Goal: Information Seeking & Learning: Learn about a topic

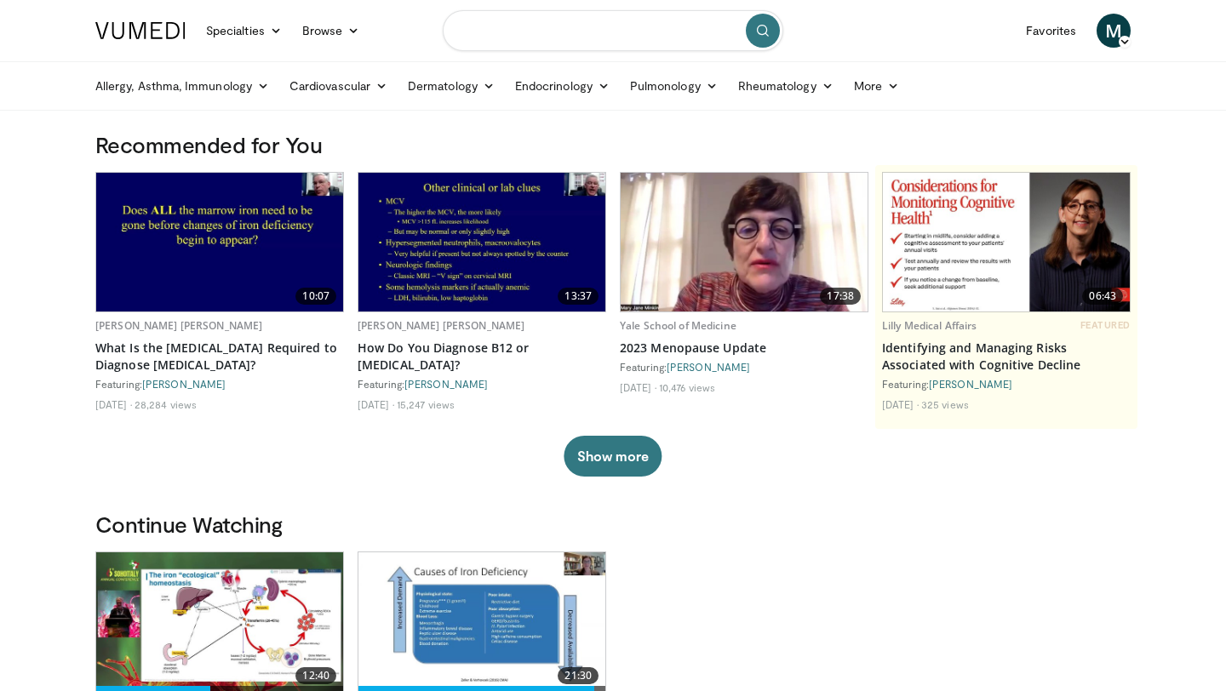
click at [478, 37] on input "Search topics, interventions" at bounding box center [613, 30] width 341 height 41
type input "**********"
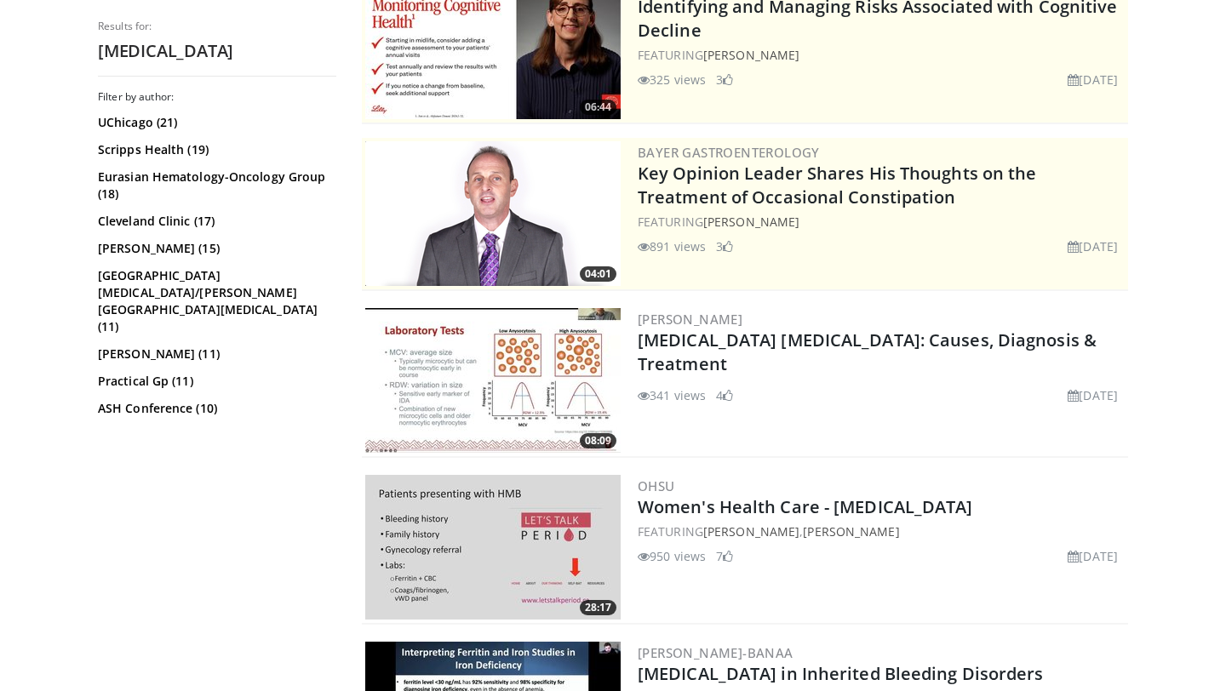
scroll to position [209, 0]
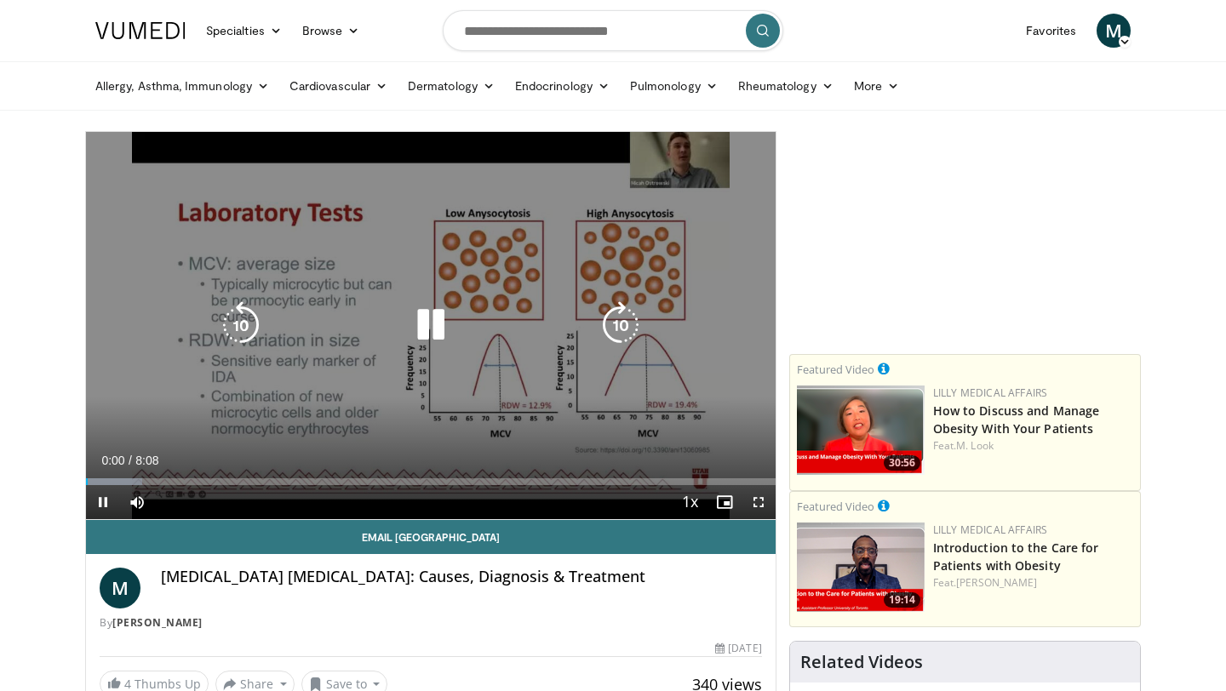
click at [435, 316] on icon "Video Player" at bounding box center [431, 325] width 48 height 48
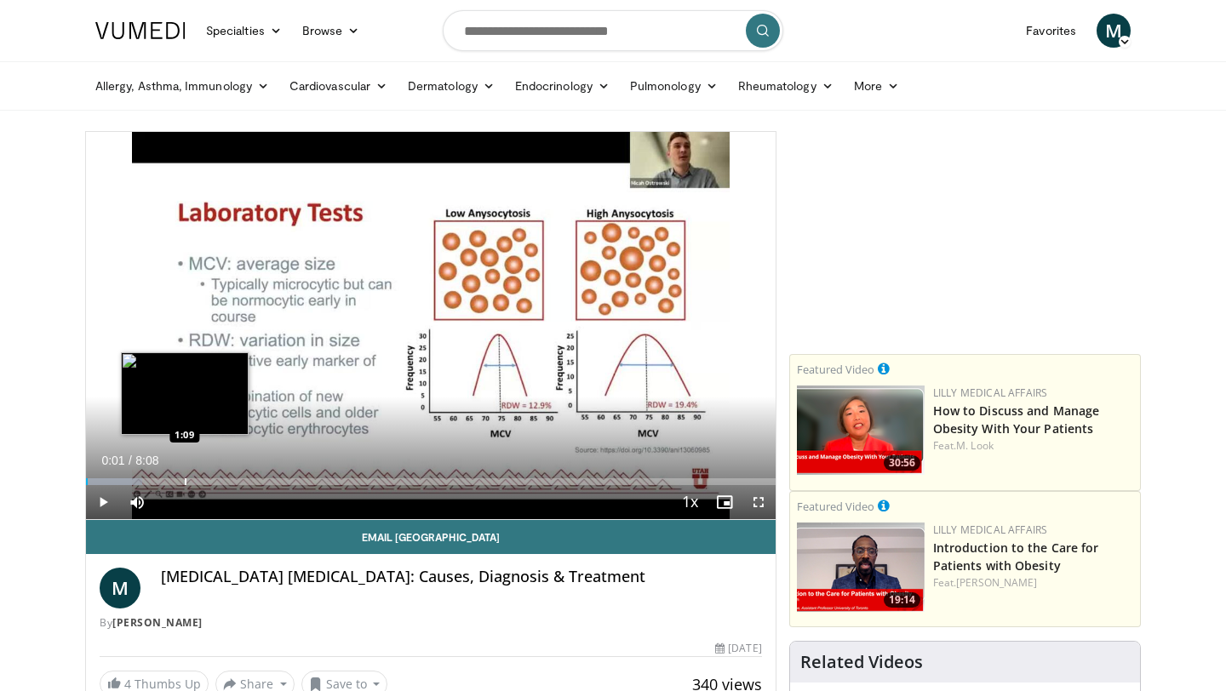
click at [185, 478] on div "Progress Bar" at bounding box center [186, 481] width 2 height 7
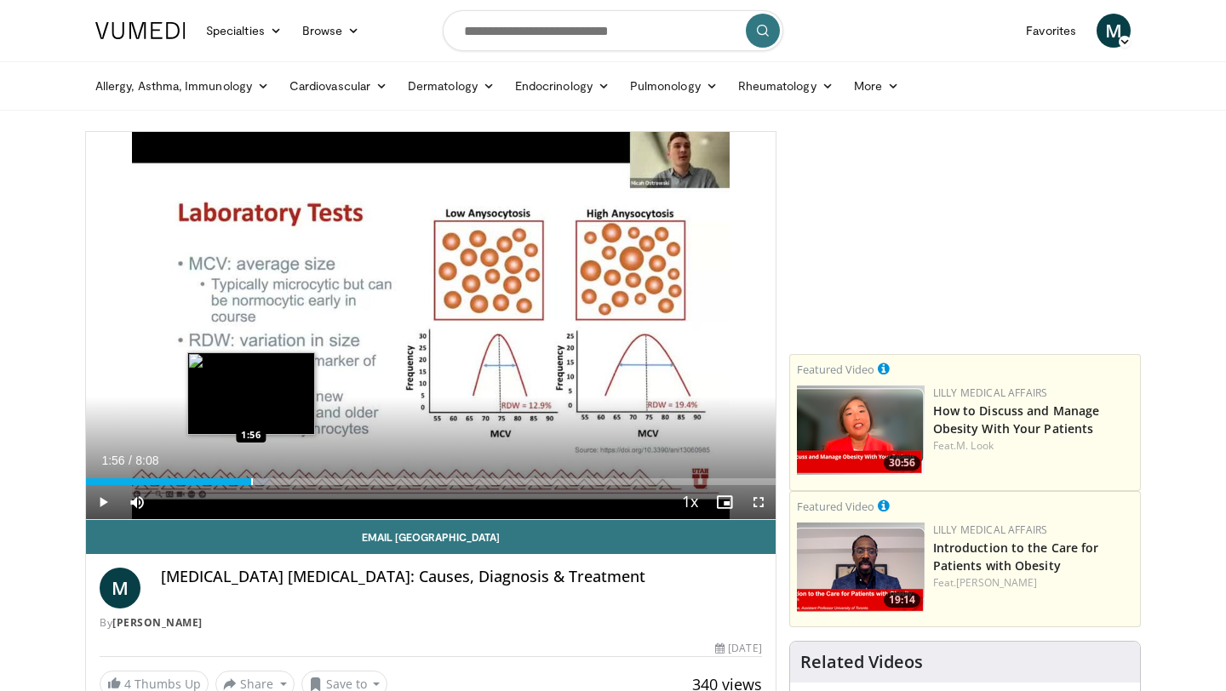
click at [251, 480] on div "Progress Bar" at bounding box center [252, 481] width 2 height 7
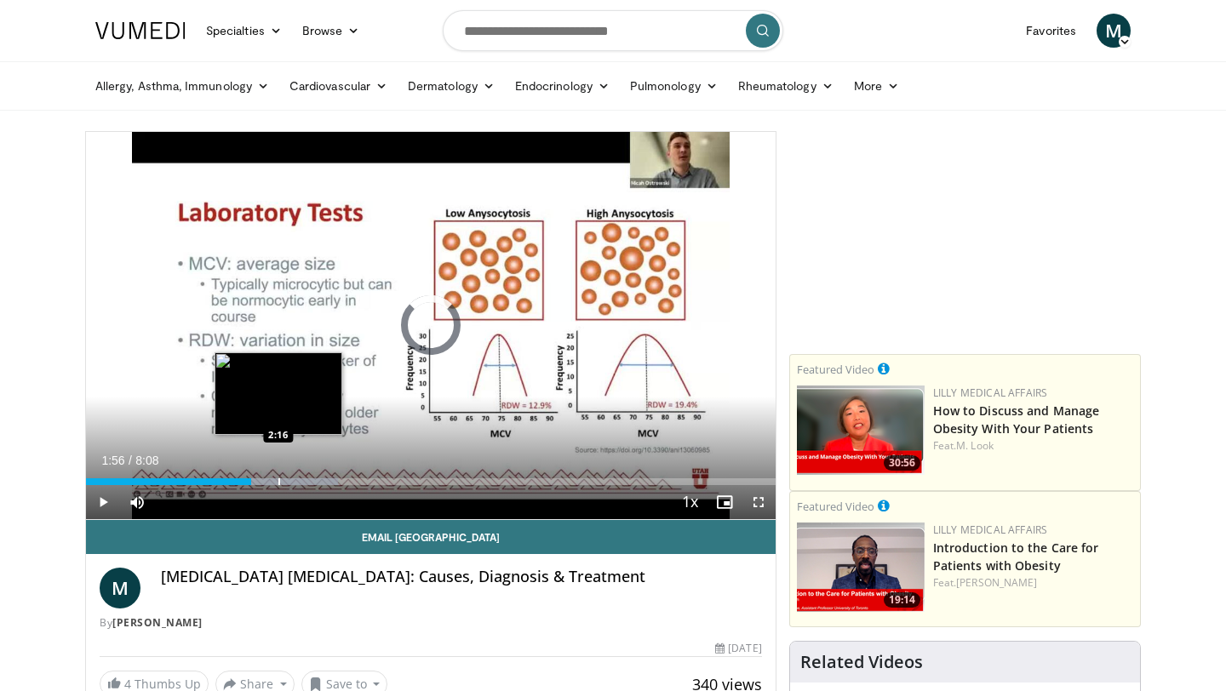
click at [278, 482] on div "Progress Bar" at bounding box center [279, 481] width 2 height 7
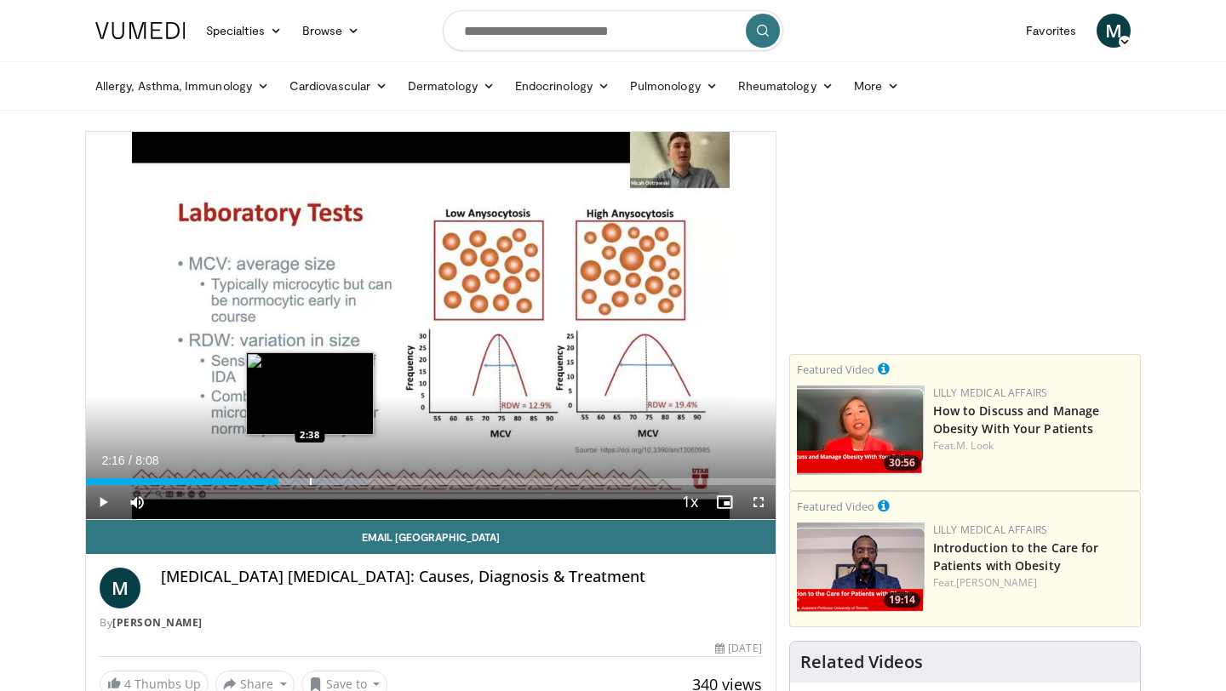
click at [310, 483] on div "Progress Bar" at bounding box center [311, 481] width 2 height 7
click at [340, 483] on div "Progress Bar" at bounding box center [341, 481] width 2 height 7
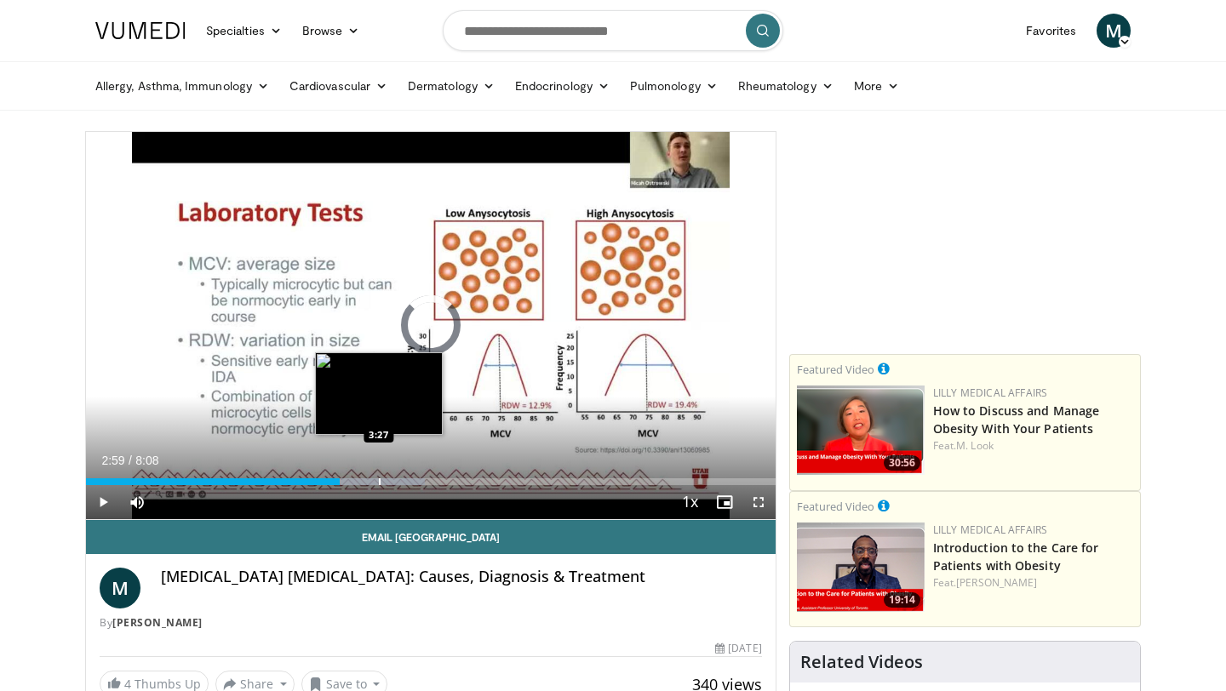
click at [379, 481] on div "Progress Bar" at bounding box center [380, 481] width 2 height 7
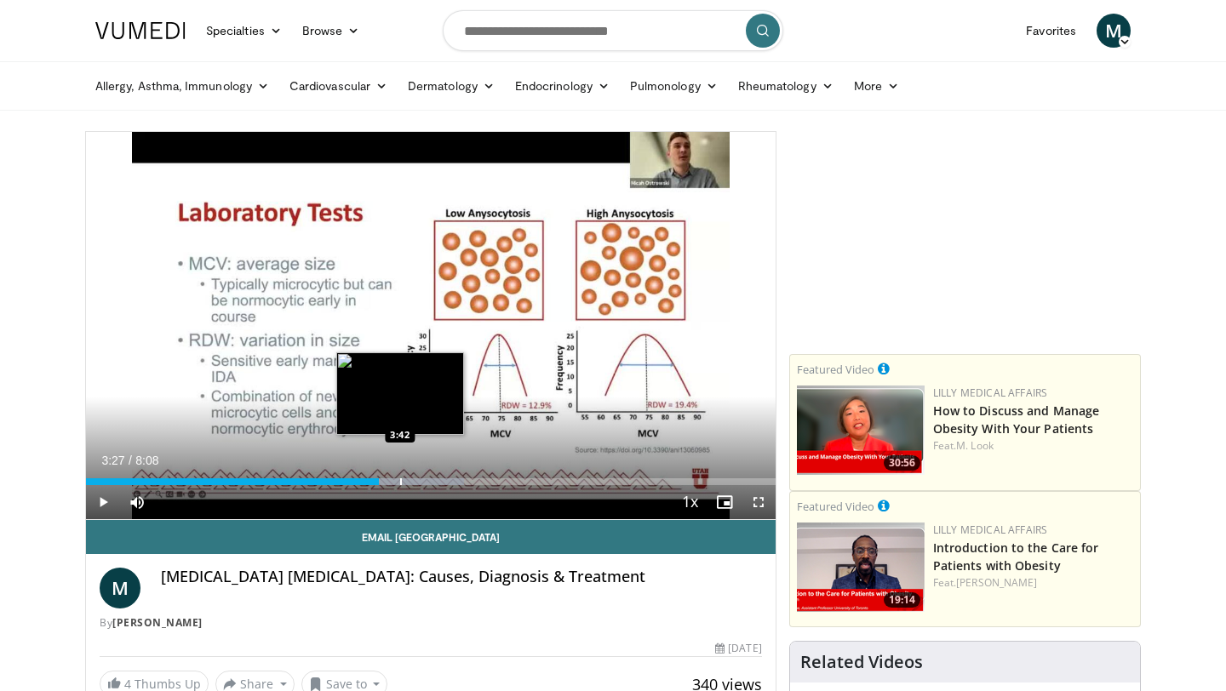
click at [400, 481] on div "Progress Bar" at bounding box center [401, 481] width 2 height 7
click at [426, 483] on div "Progress Bar" at bounding box center [427, 481] width 2 height 7
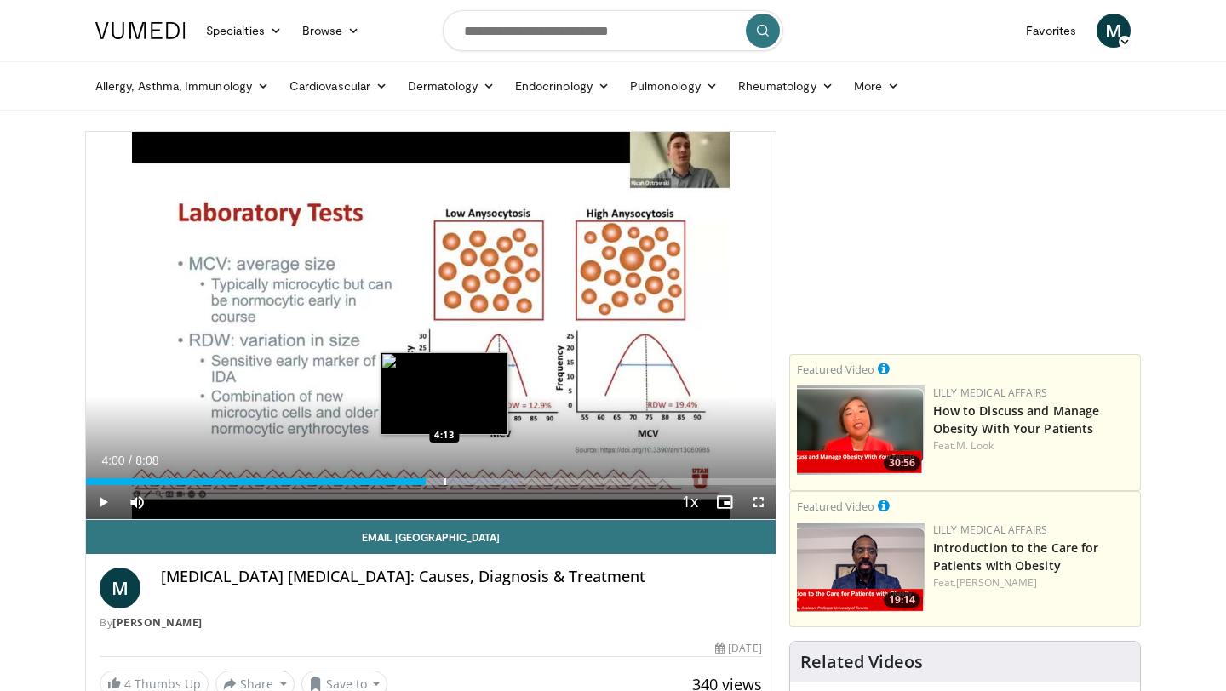
click at [444, 479] on div "Progress Bar" at bounding box center [445, 481] width 2 height 7
click at [471, 478] on div "Loaded : 65.05% 4:32 4:32" at bounding box center [431, 481] width 690 height 7
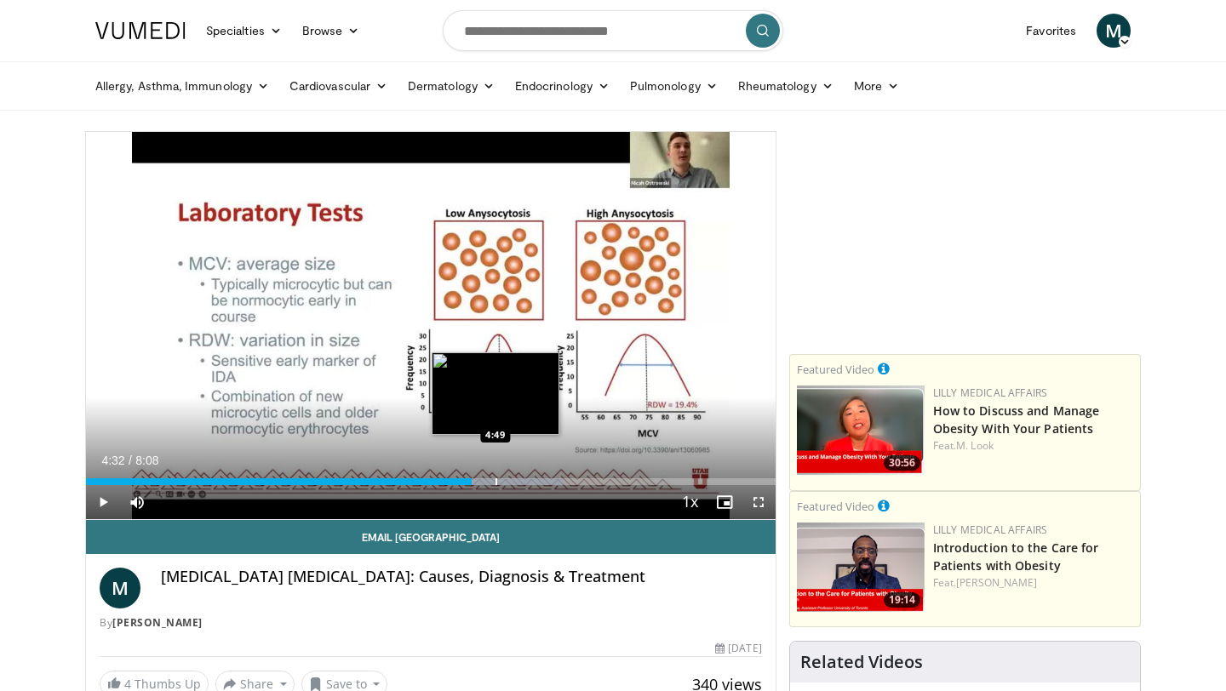
click at [495, 481] on div "Progress Bar" at bounding box center [496, 481] width 2 height 7
click at [514, 482] on div "Progress Bar" at bounding box center [515, 481] width 2 height 7
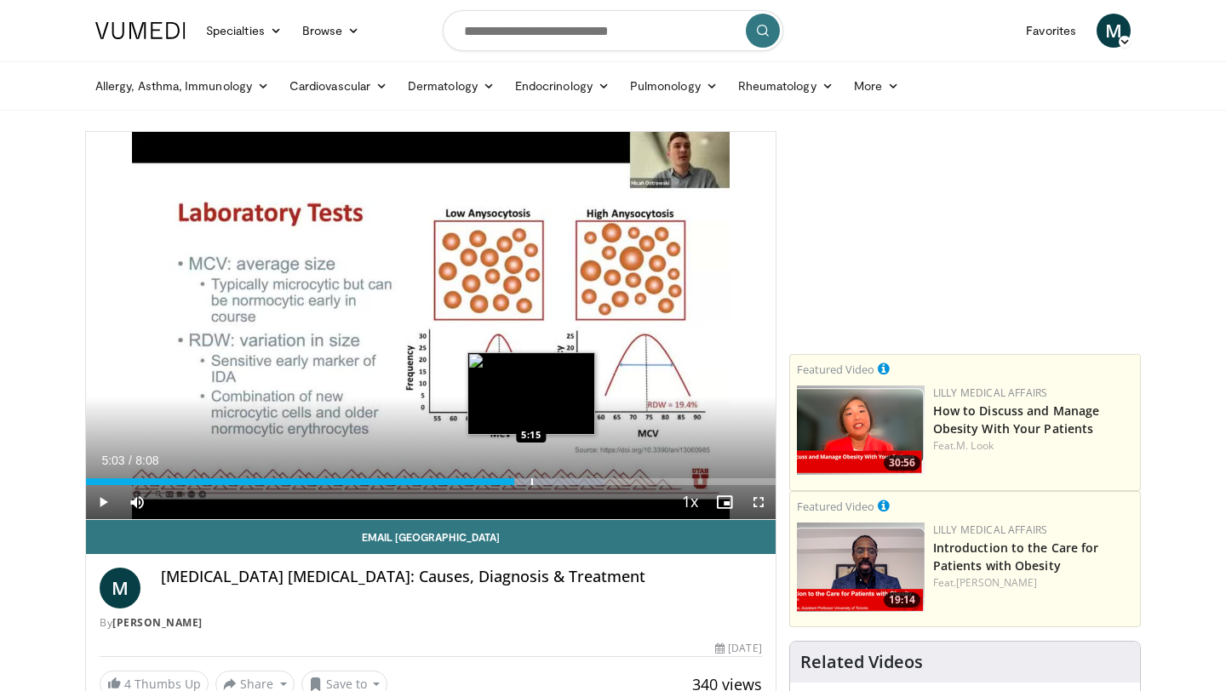
click at [531, 479] on div "Progress Bar" at bounding box center [532, 481] width 2 height 7
click at [550, 483] on div "Progress Bar" at bounding box center [551, 481] width 2 height 7
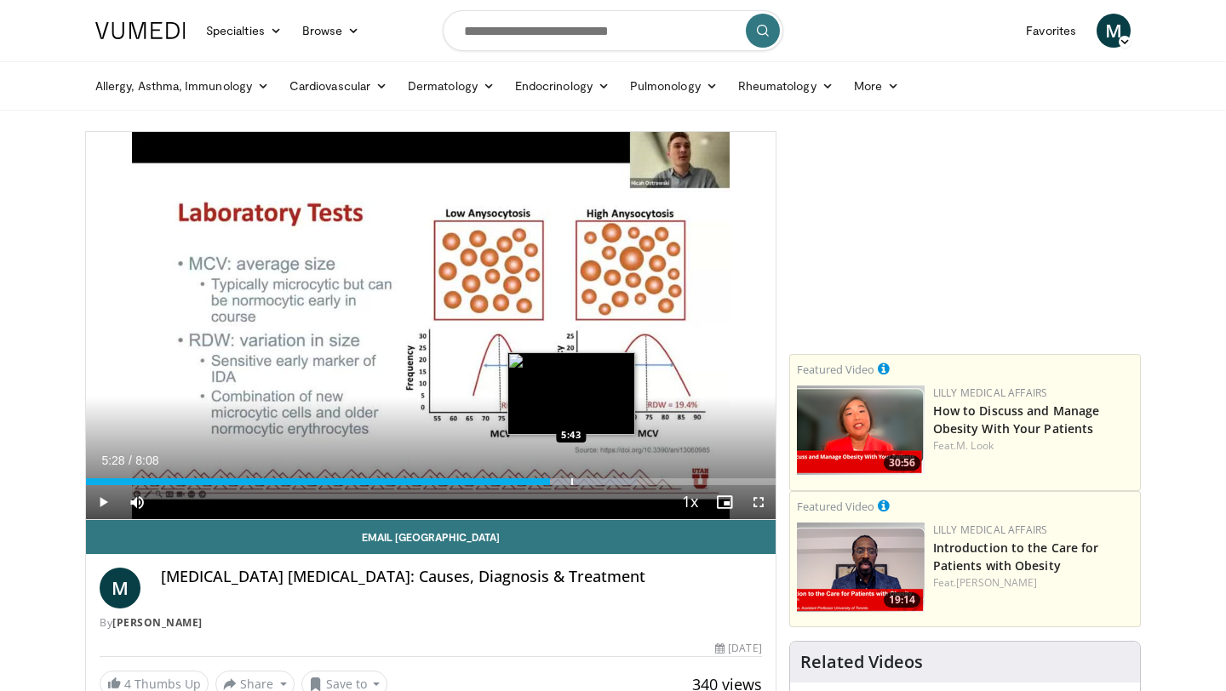
click at [571, 483] on div "Progress Bar" at bounding box center [572, 481] width 2 height 7
click at [596, 478] on div "Progress Bar" at bounding box center [597, 481] width 2 height 7
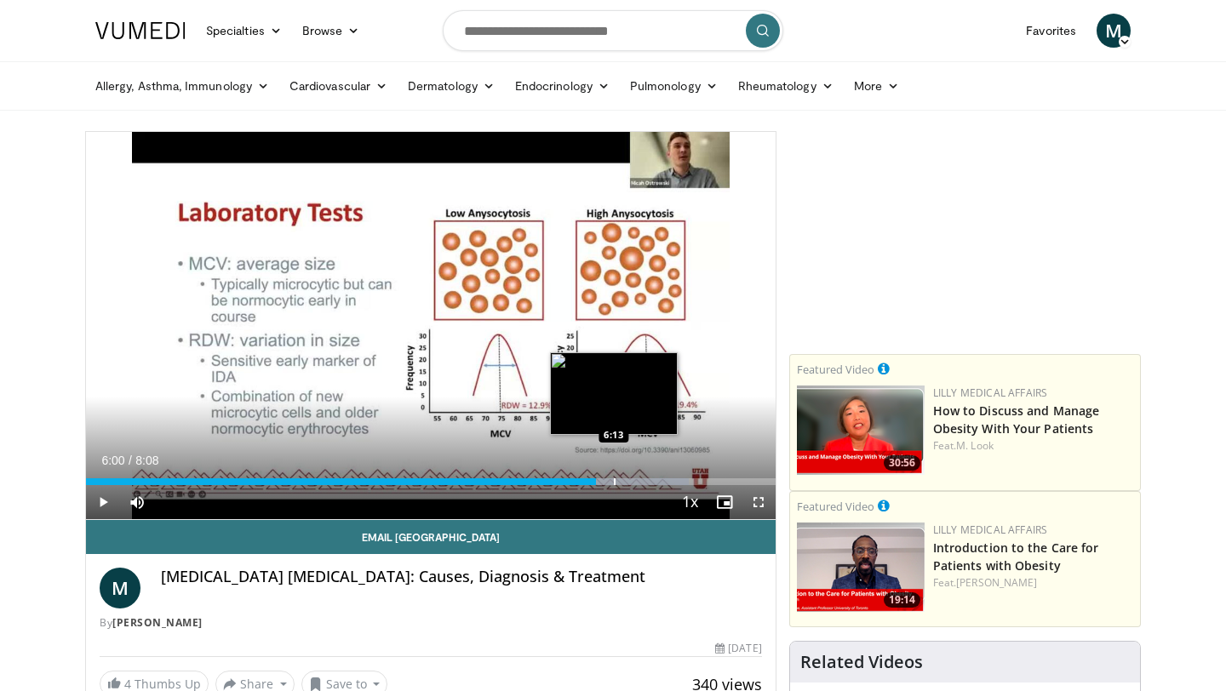
click at [614, 480] on div "Progress Bar" at bounding box center [615, 481] width 2 height 7
click at [632, 478] on div "Progress Bar" at bounding box center [633, 481] width 2 height 7
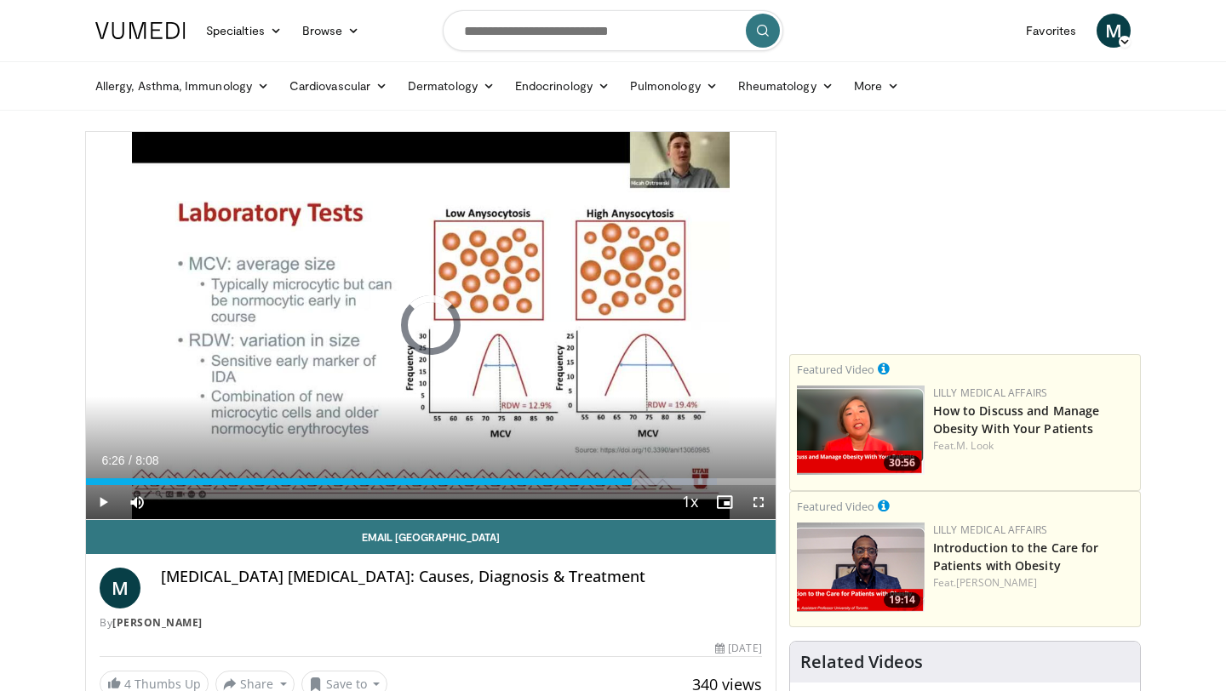
click at [648, 480] on div "Progress Bar" at bounding box center [649, 481] width 2 height 7
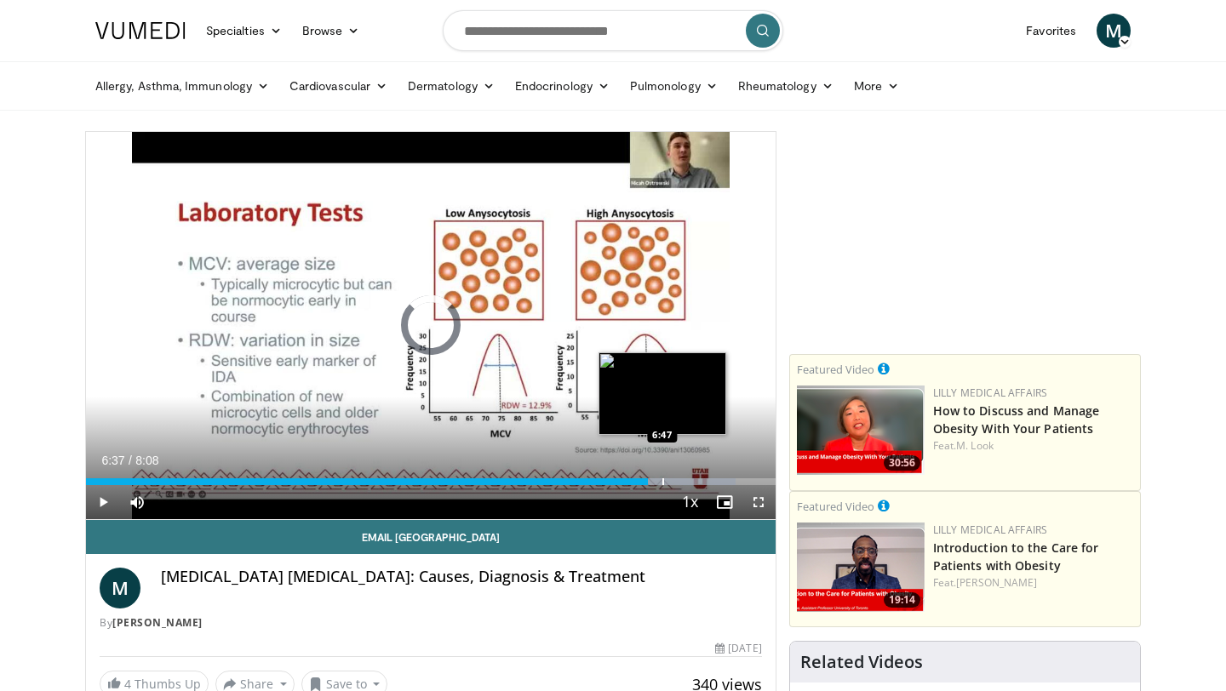
click at [662, 484] on div "Progress Bar" at bounding box center [663, 481] width 2 height 7
click at [673, 482] on div "Progress Bar" at bounding box center [674, 481] width 2 height 7
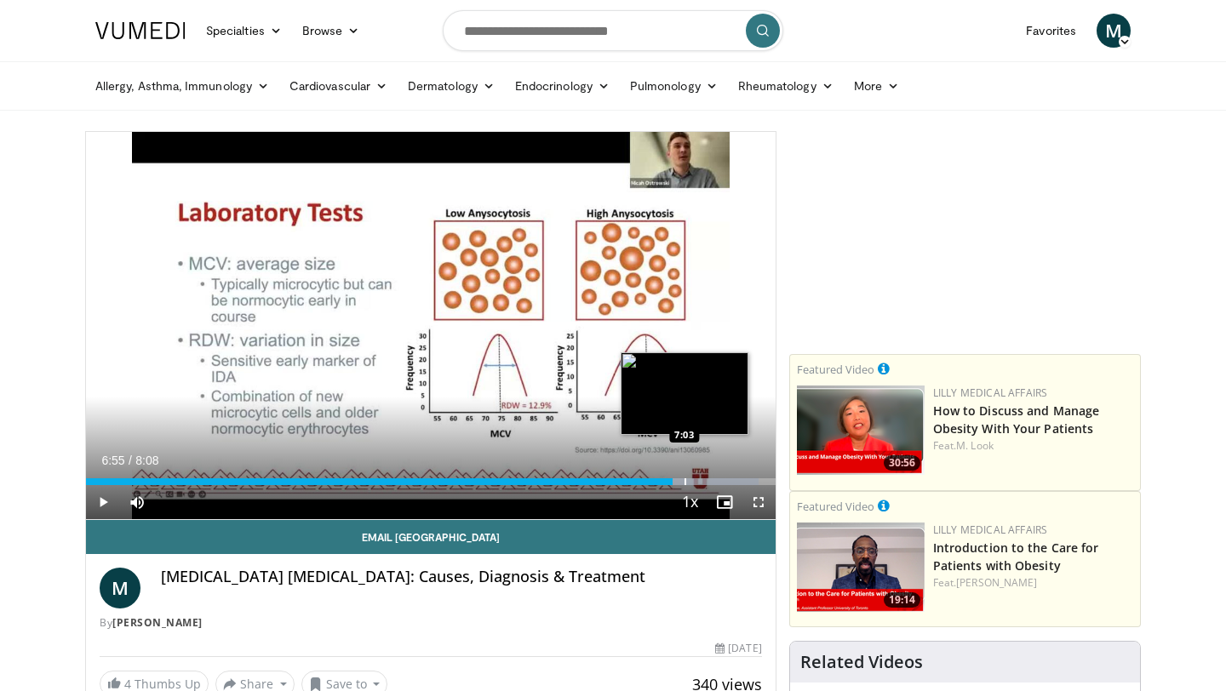
click at [684, 483] on div "Progress Bar" at bounding box center [685, 481] width 2 height 7
click at [702, 480] on div "Progress Bar" at bounding box center [703, 481] width 2 height 7
click at [707, 483] on div "Progress Bar" at bounding box center [708, 481] width 2 height 7
click at [715, 483] on div "Progress Bar" at bounding box center [716, 481] width 2 height 7
click at [701, 482] on div "Progress Bar" at bounding box center [702, 481] width 2 height 7
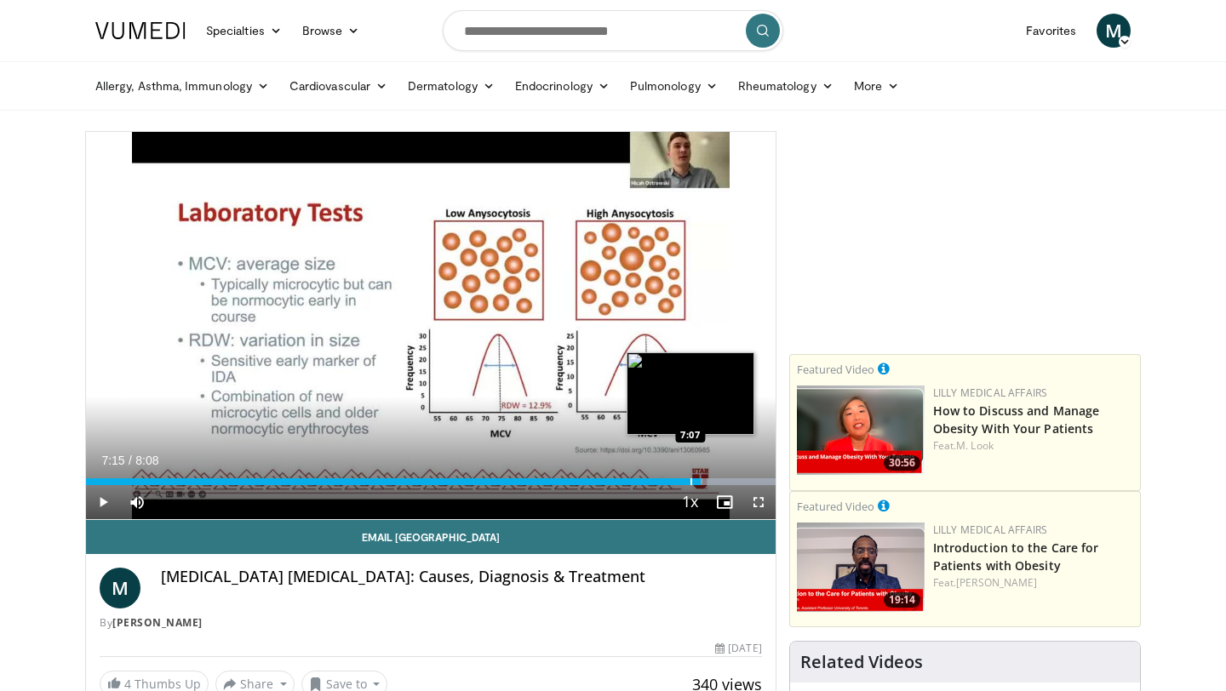
click at [690, 481] on div "Progress Bar" at bounding box center [691, 481] width 2 height 7
click at [678, 479] on div "Progress Bar" at bounding box center [679, 481] width 2 height 7
click at [690, 481] on div "Progress Bar" at bounding box center [691, 481] width 2 height 7
click at [701, 482] on div "Progress Bar" at bounding box center [702, 481] width 2 height 7
click at [710, 481] on div "Progress Bar" at bounding box center [711, 481] width 2 height 7
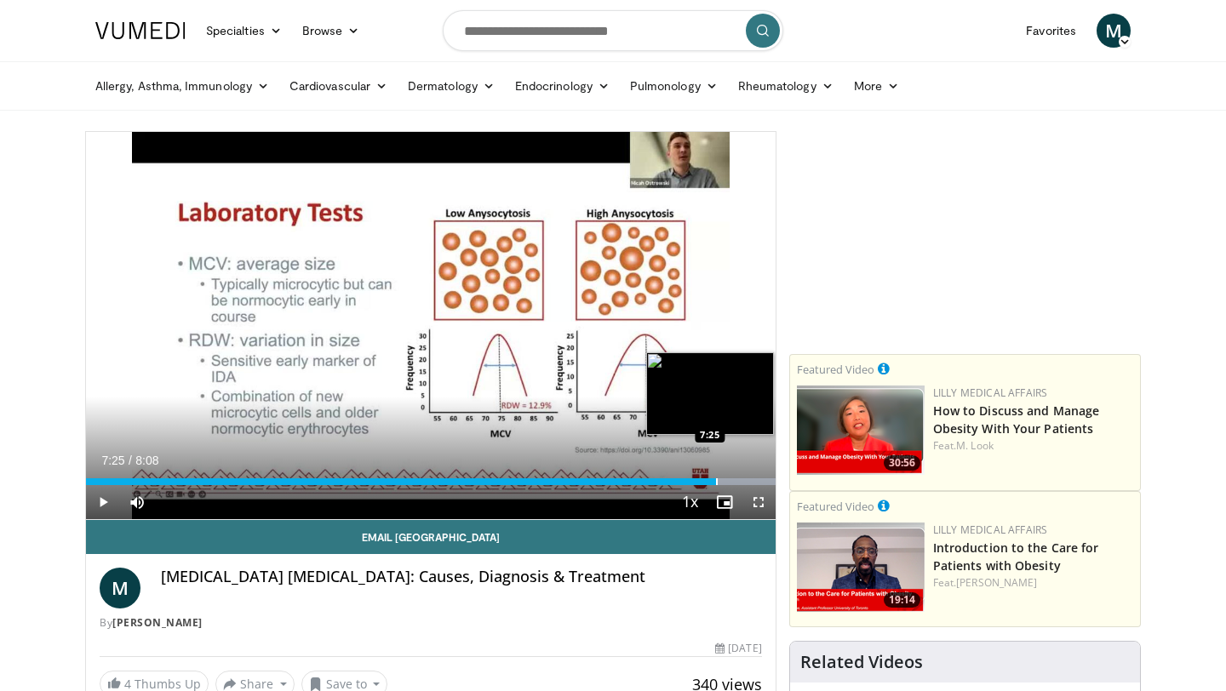
click at [716, 483] on div "Progress Bar" at bounding box center [717, 481] width 2 height 7
click at [723, 484] on div "Loaded : 100.00% 7:25 7:31" at bounding box center [431, 481] width 690 height 7
click at [731, 484] on div "Progress Bar" at bounding box center [732, 481] width 2 height 7
click at [737, 484] on div "Progress Bar" at bounding box center [738, 481] width 2 height 7
click at [747, 484] on div "Progress Bar" at bounding box center [748, 481] width 2 height 7
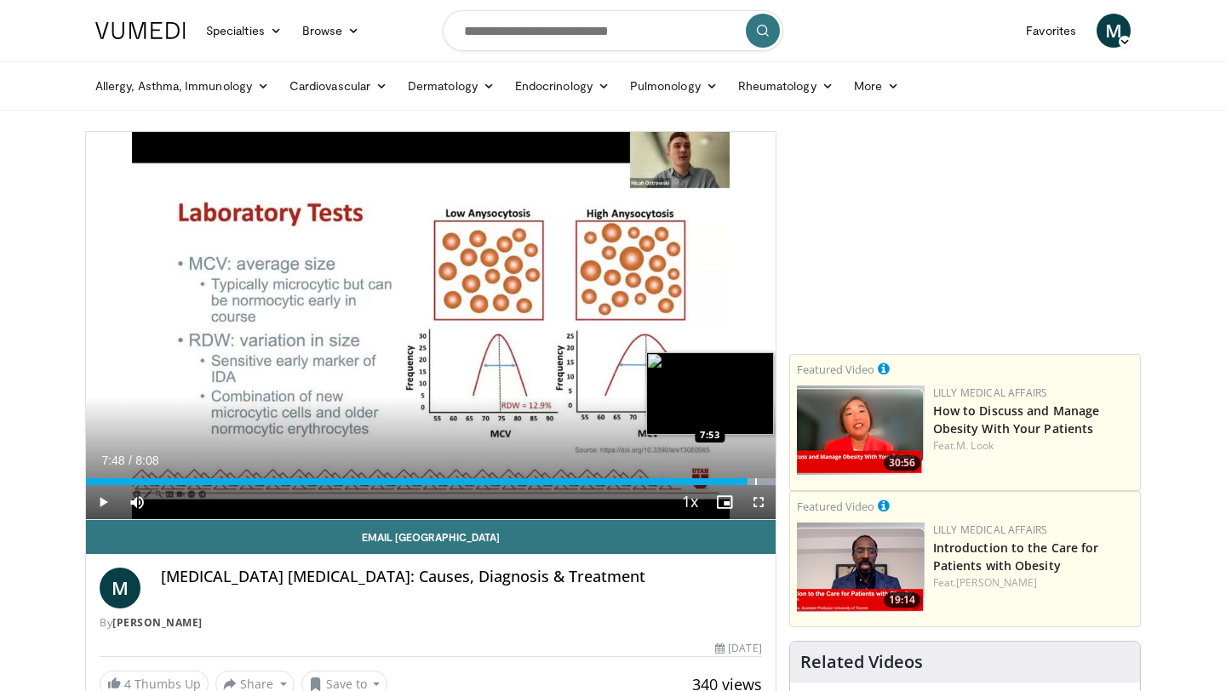
click at [755, 484] on div "Progress Bar" at bounding box center [756, 481] width 2 height 7
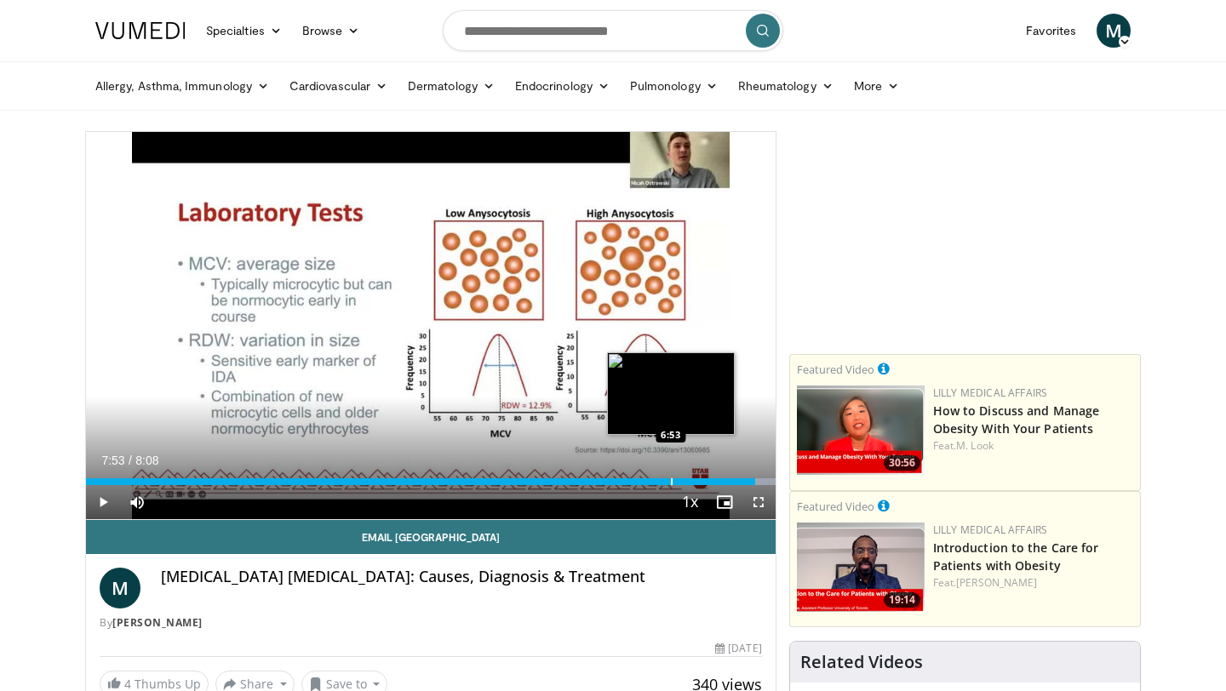
click at [671, 483] on div "Progress Bar" at bounding box center [672, 481] width 2 height 7
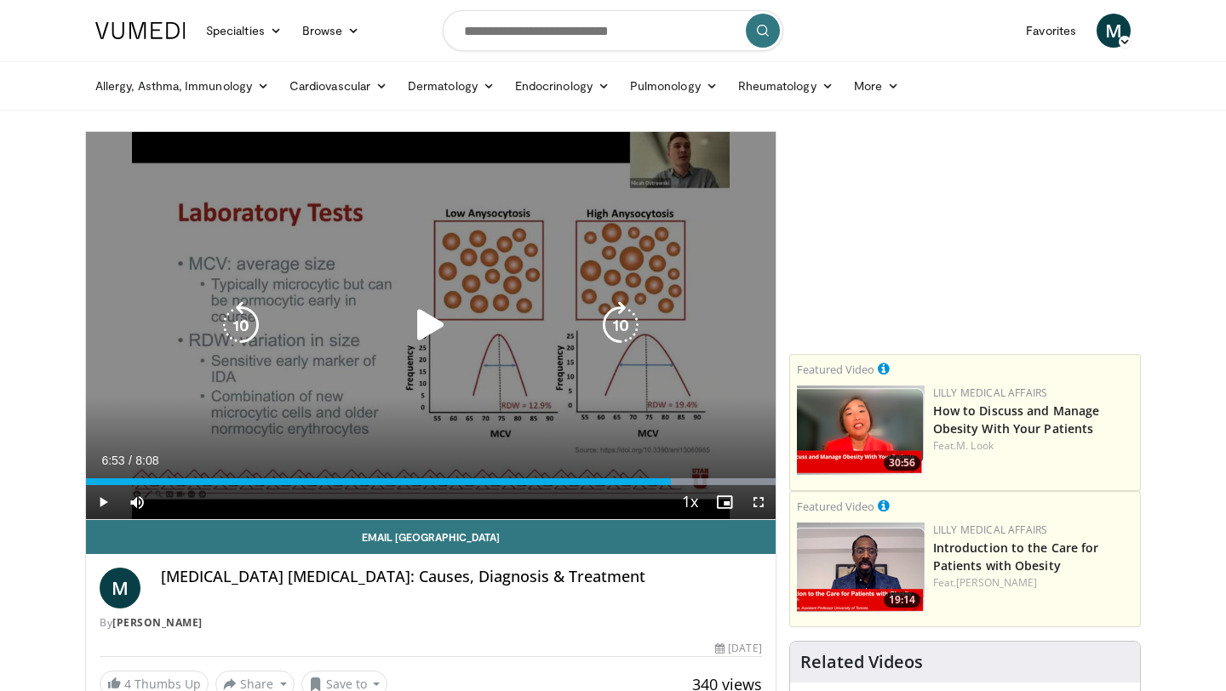
click at [432, 319] on icon "Video Player" at bounding box center [431, 325] width 48 height 48
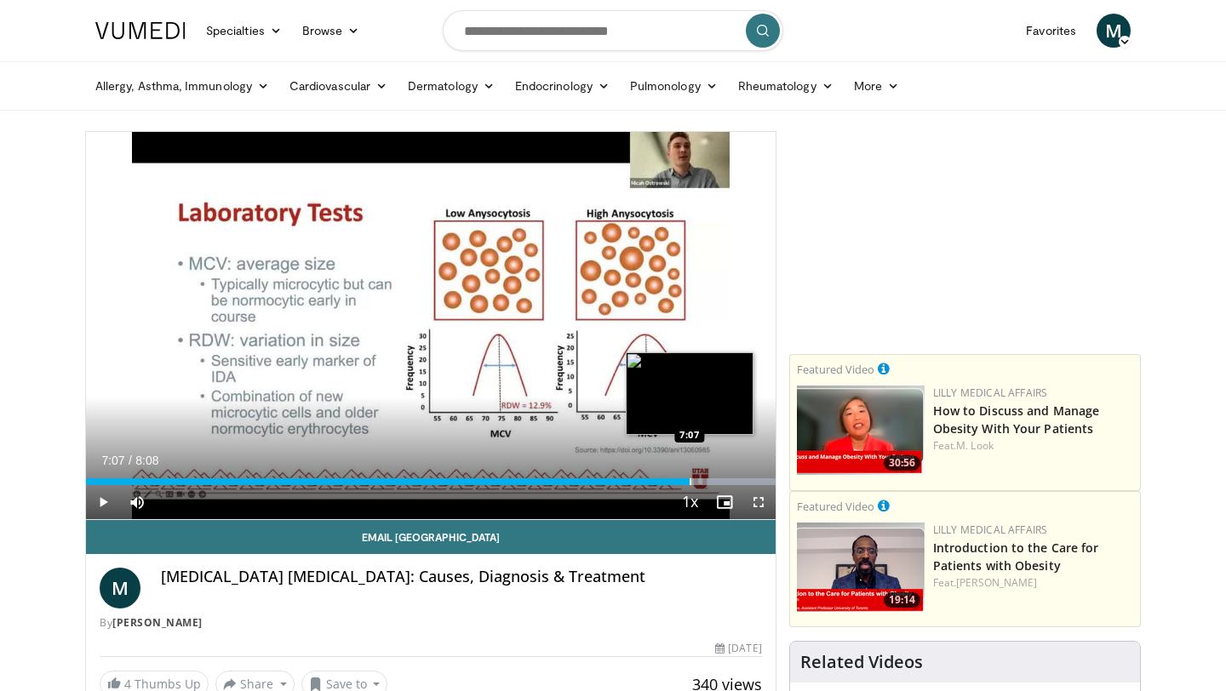
click at [690, 483] on div "Progress Bar" at bounding box center [691, 481] width 2 height 7
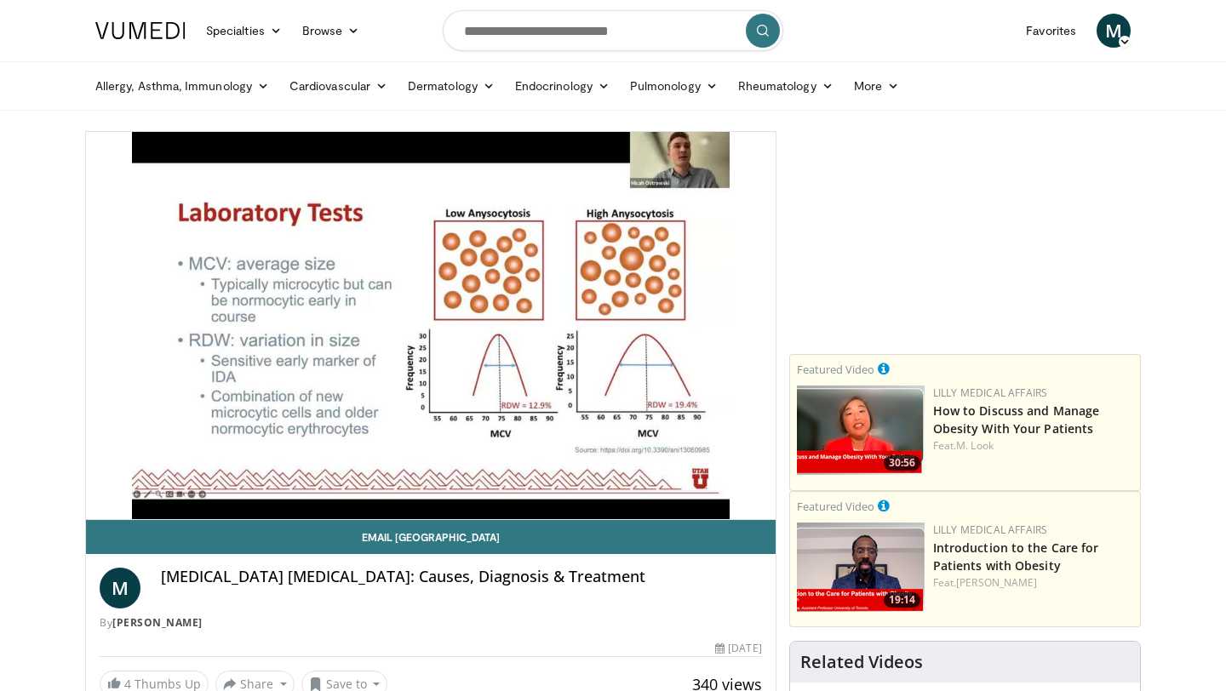
click at [684, 484] on div "10 seconds Tap to unmute" at bounding box center [431, 325] width 690 height 387
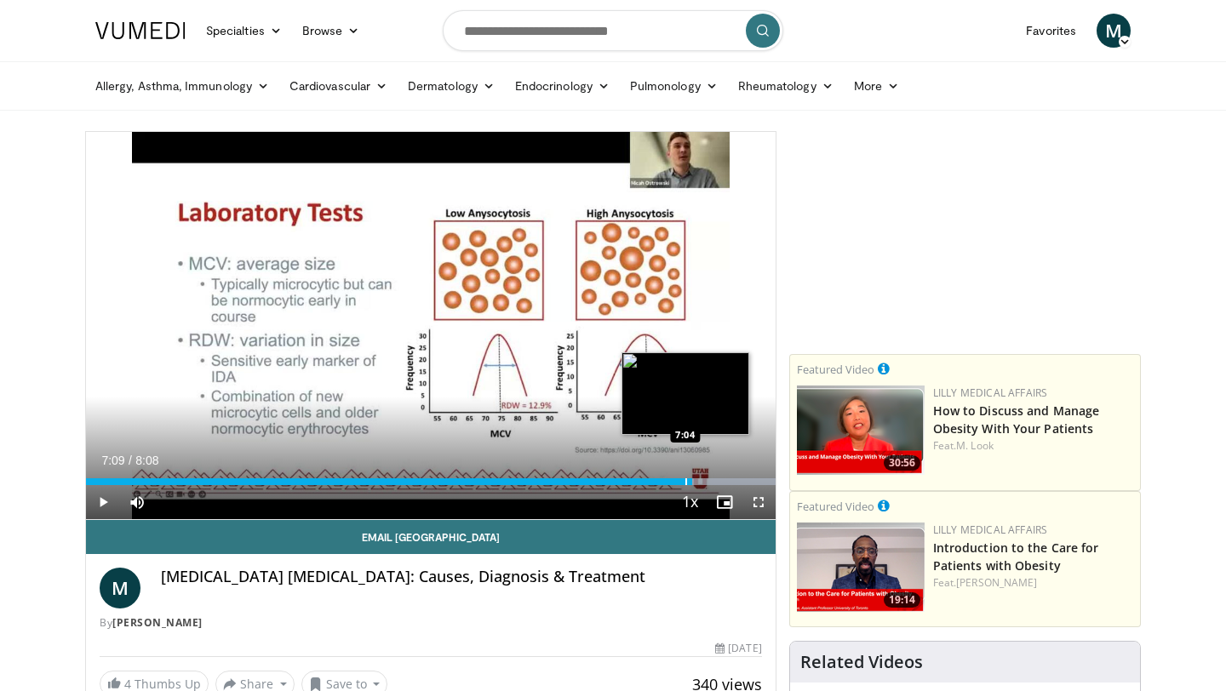
click at [685, 478] on div "Progress Bar" at bounding box center [686, 481] width 2 height 7
click at [693, 479] on div "Progress Bar" at bounding box center [694, 481] width 2 height 7
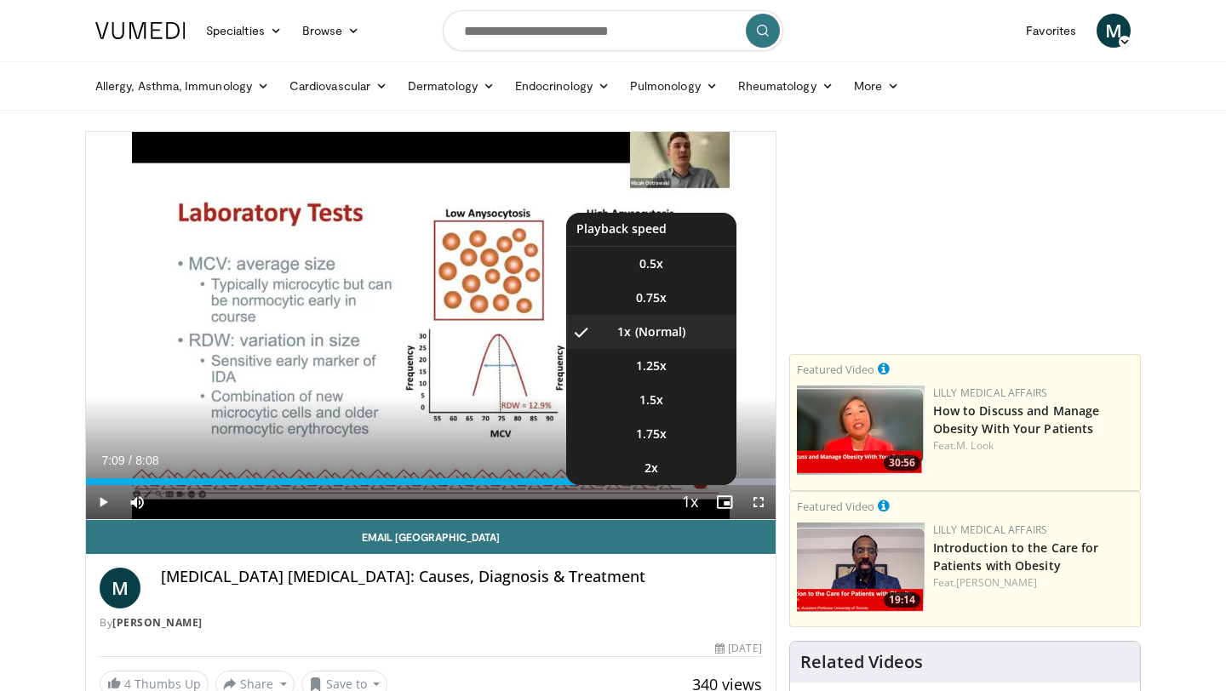
click at [693, 501] on span "Video Player" at bounding box center [690, 503] width 24 height 34
click at [661, 405] on span "1.5x" at bounding box center [651, 400] width 24 height 17
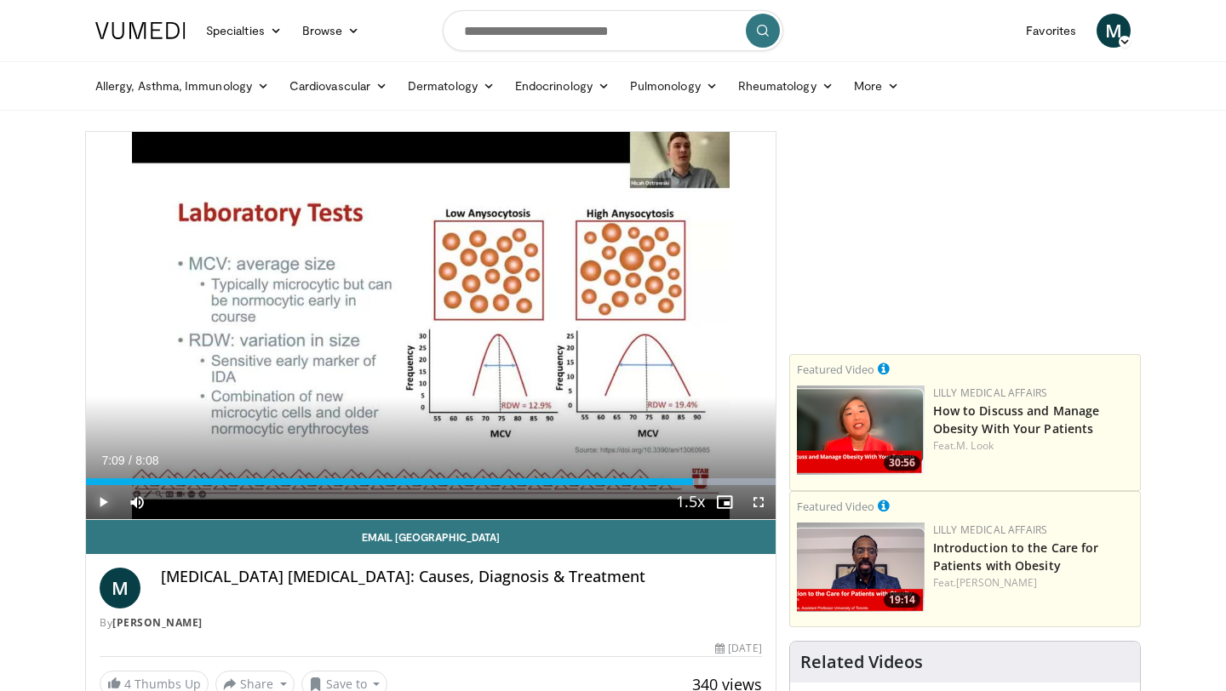
click at [103, 502] on span "Video Player" at bounding box center [103, 502] width 34 height 34
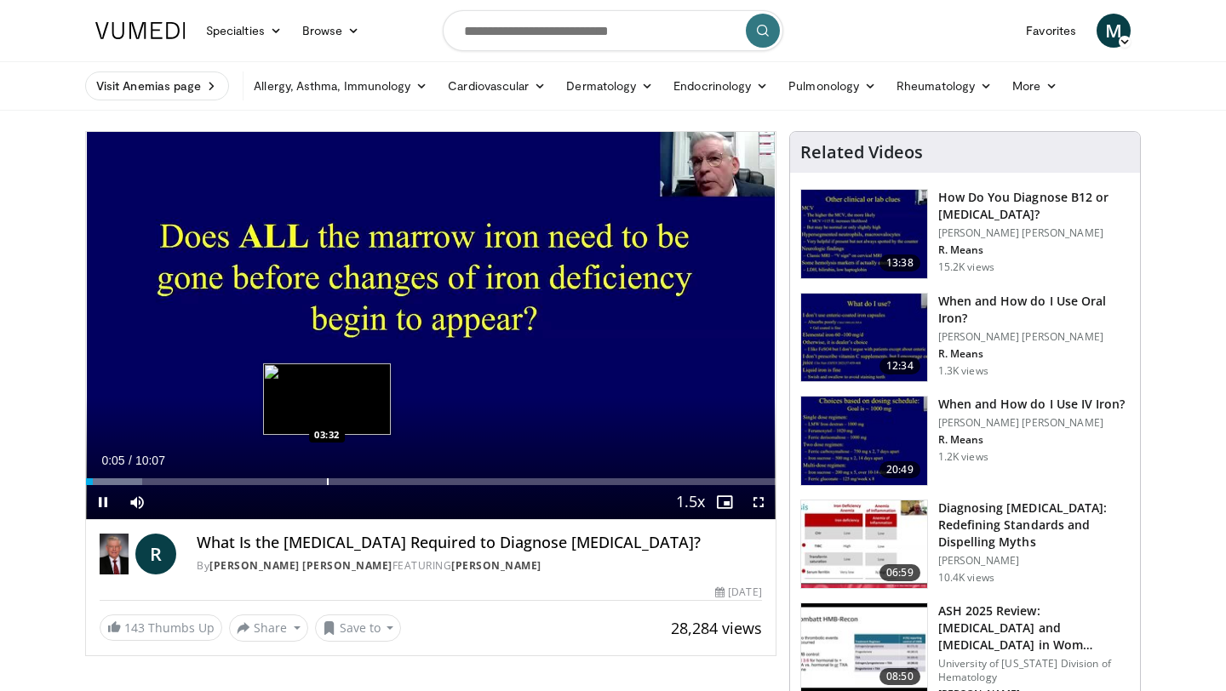
click at [327, 477] on div "Loaded : 8.16% 00:06 03:32" at bounding box center [431, 477] width 690 height 16
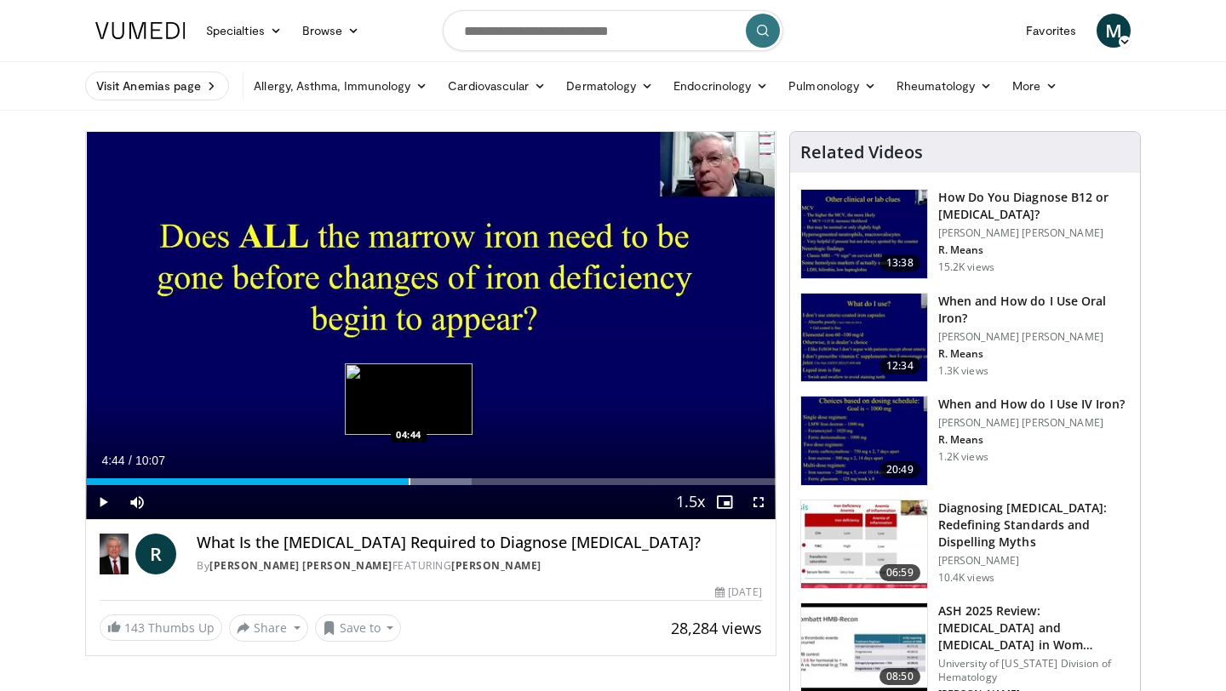
click at [409, 482] on div "Progress Bar" at bounding box center [410, 481] width 2 height 7
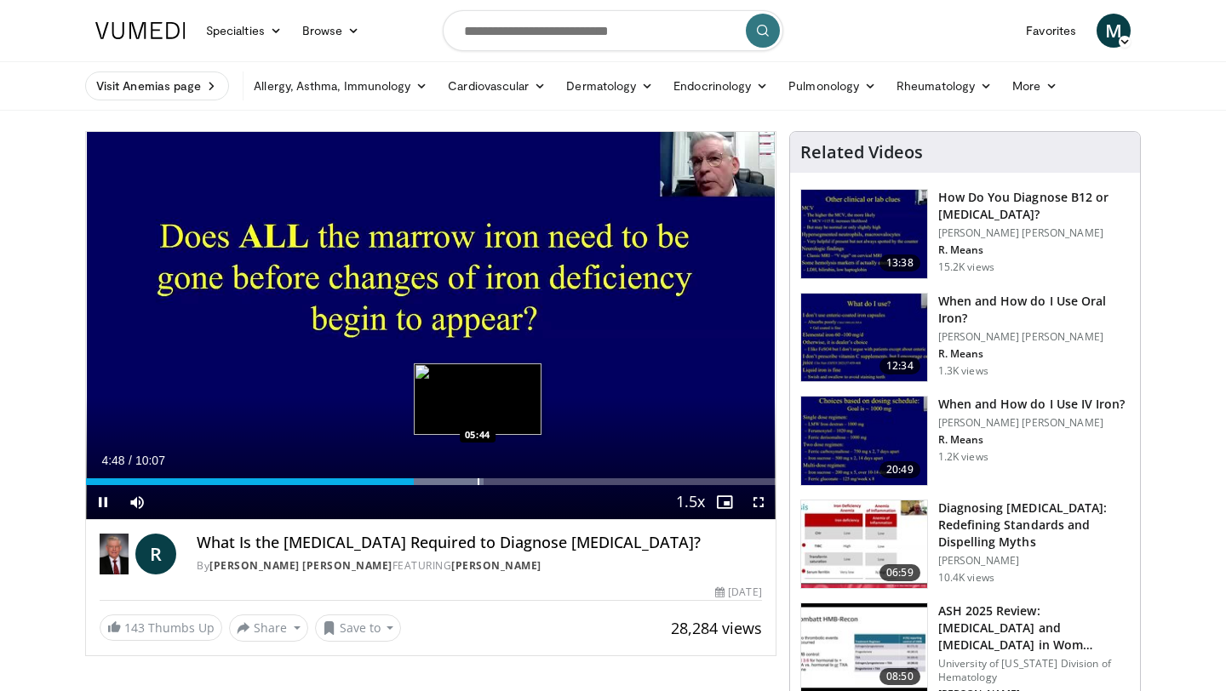
click at [478, 480] on div "Progress Bar" at bounding box center [479, 481] width 2 height 7
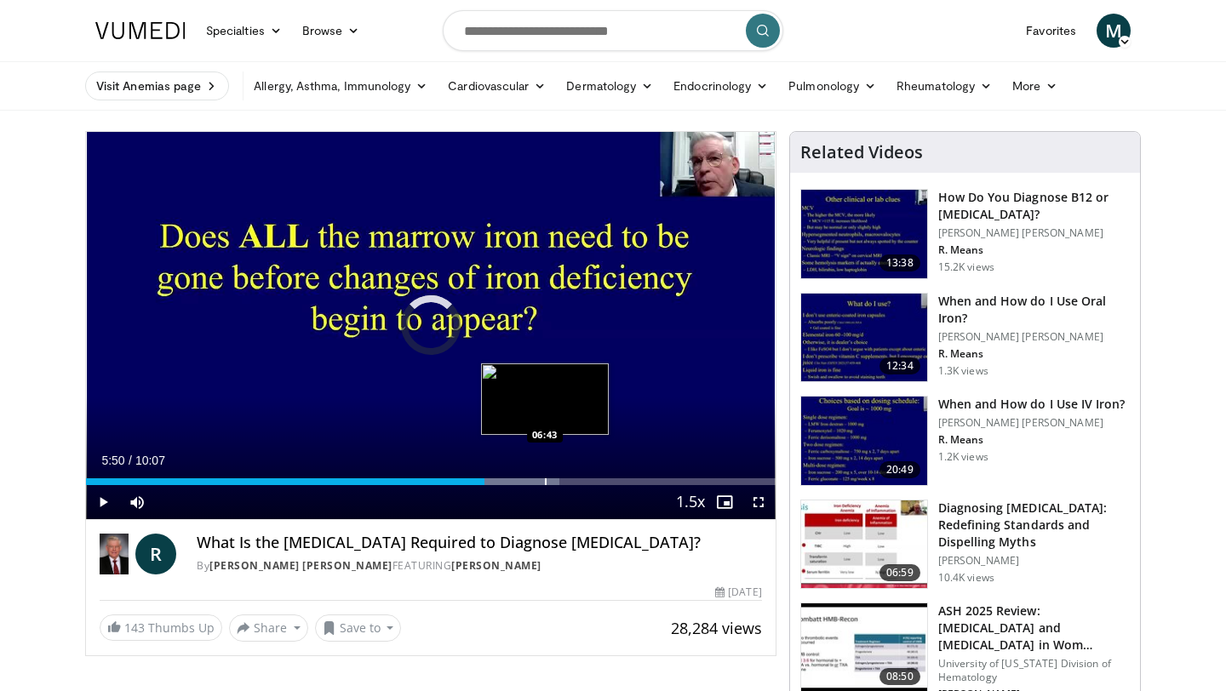
click at [545, 482] on div "Progress Bar" at bounding box center [546, 481] width 2 height 7
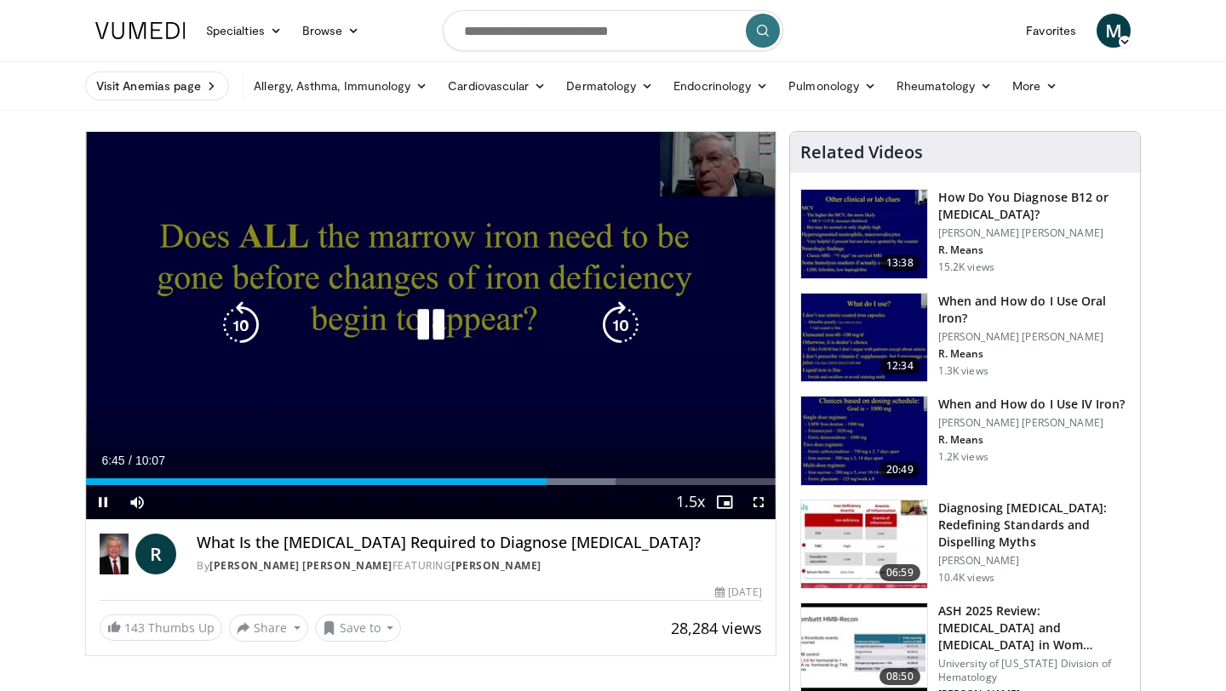
click at [615, 478] on video-js "**********" at bounding box center [431, 326] width 690 height 388
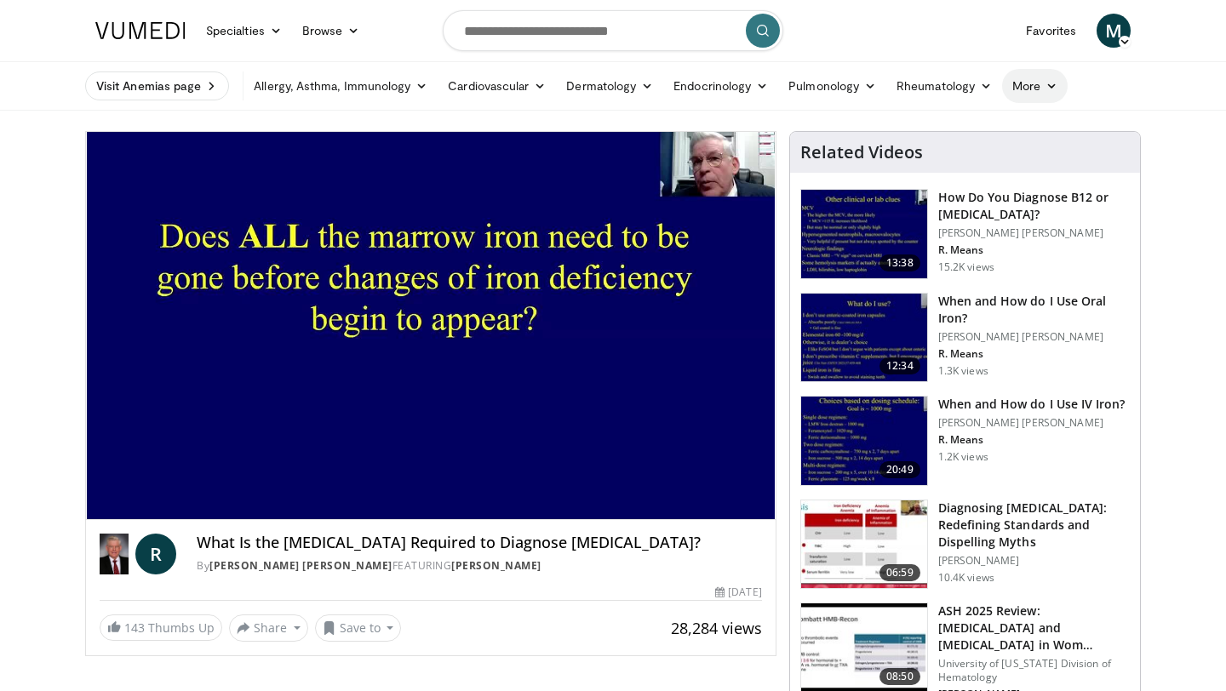
click at [1057, 84] on link "More" at bounding box center [1035, 86] width 66 height 34
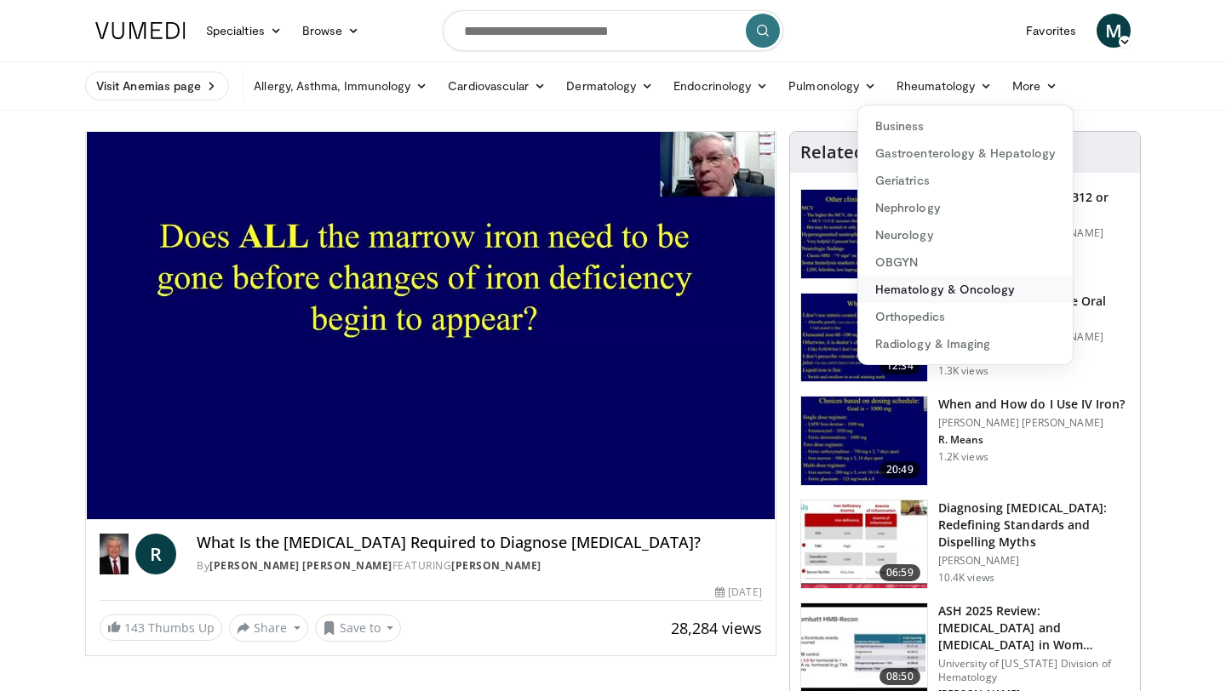
click at [948, 285] on link "Hematology & Oncology" at bounding box center [965, 289] width 215 height 27
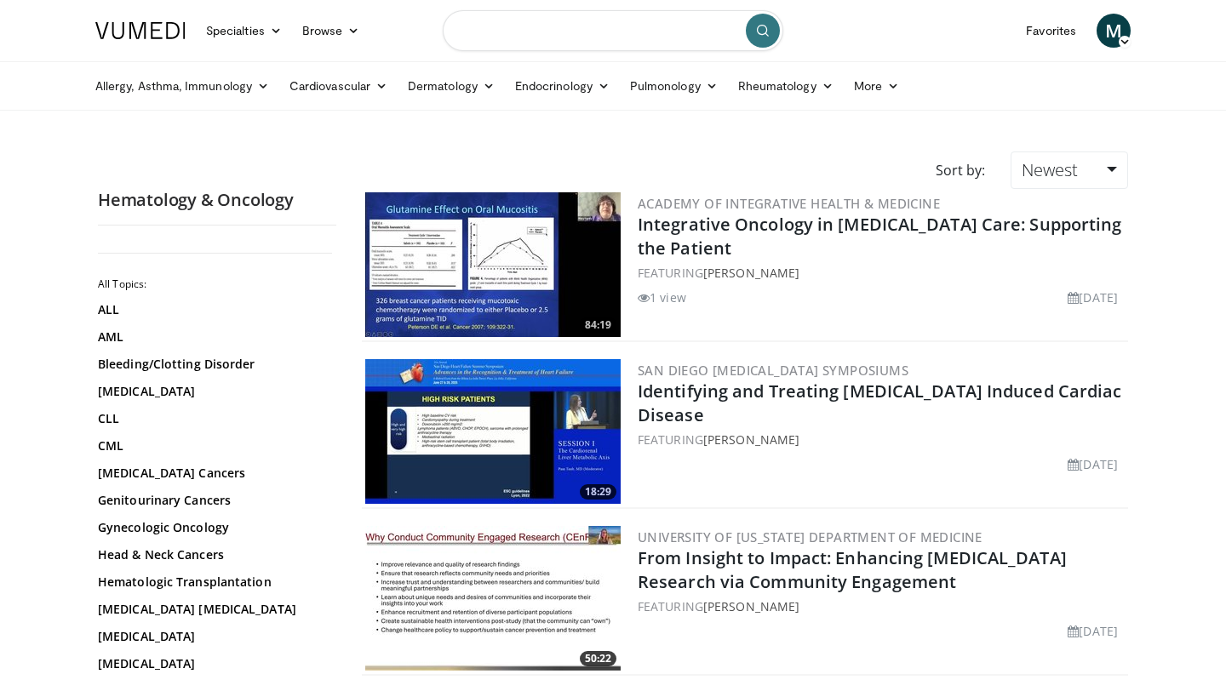
click at [525, 29] on input "Search topics, interventions" at bounding box center [613, 30] width 341 height 41
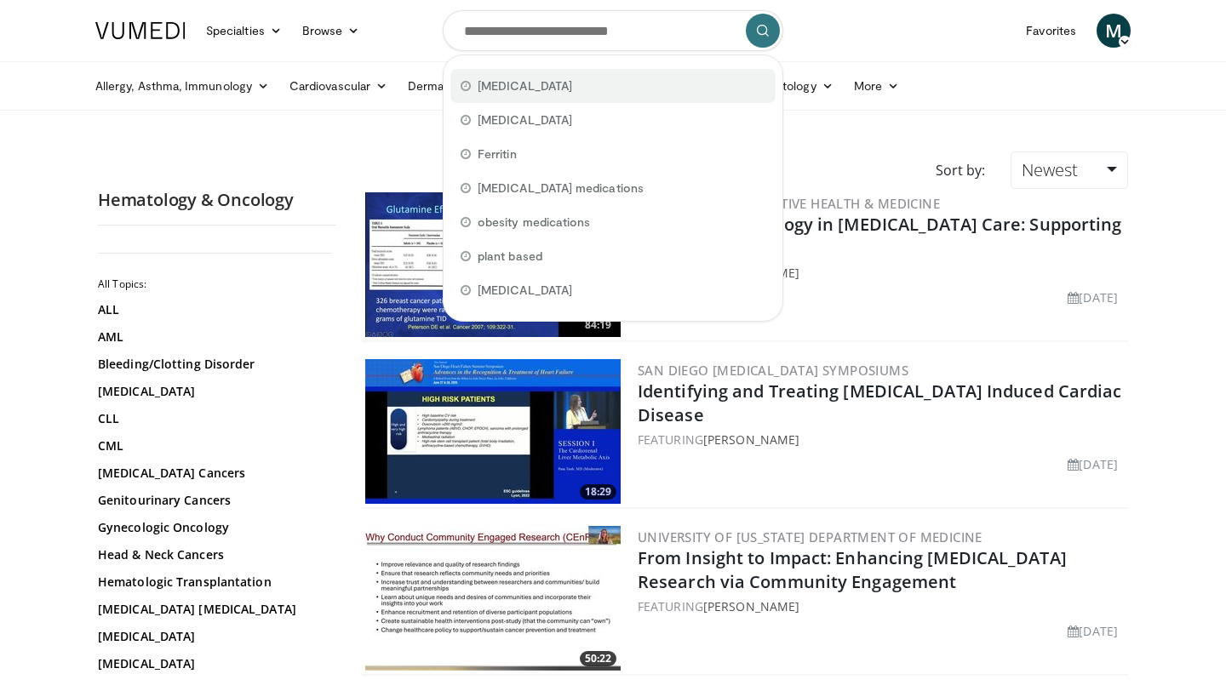
click at [513, 92] on span "[MEDICAL_DATA]" at bounding box center [525, 85] width 94 height 17
type input "**********"
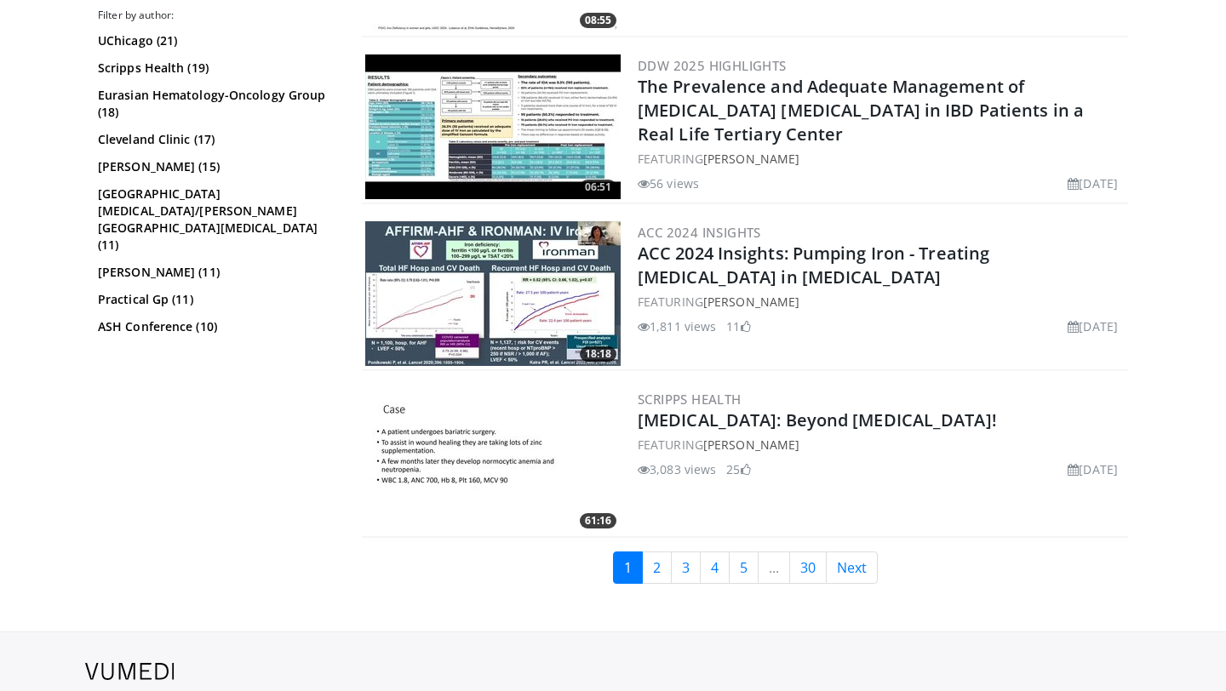
scroll to position [4147, 0]
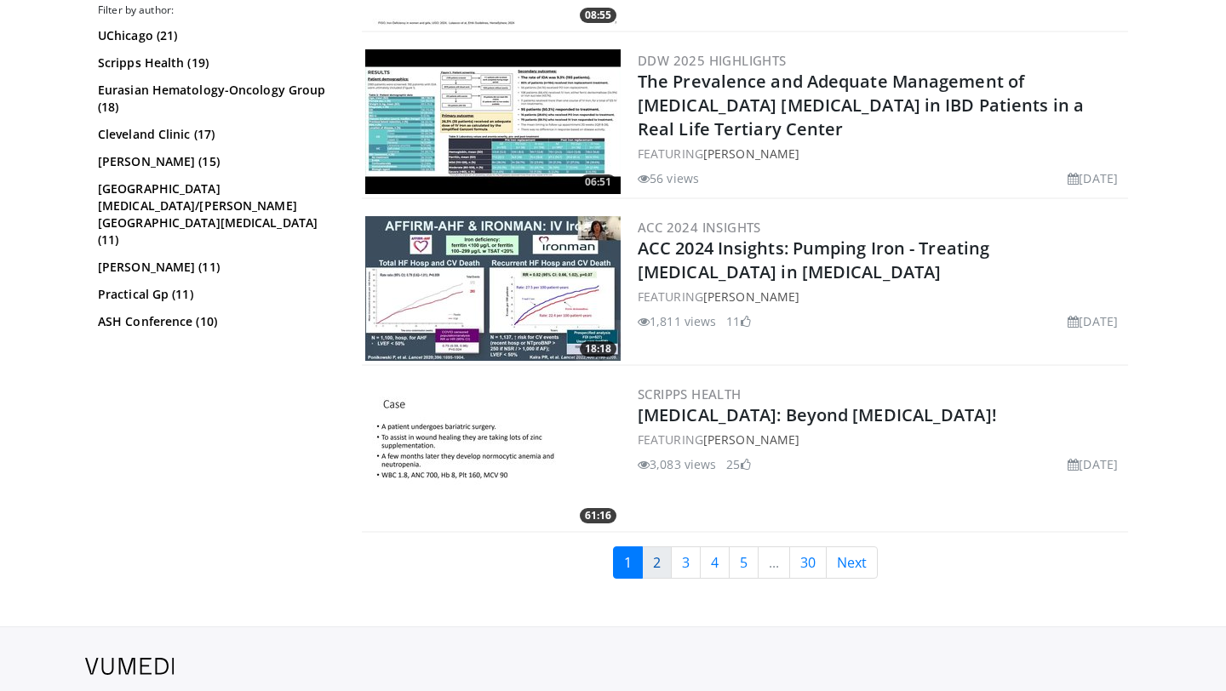
click at [661, 561] on link "2" at bounding box center [657, 563] width 30 height 32
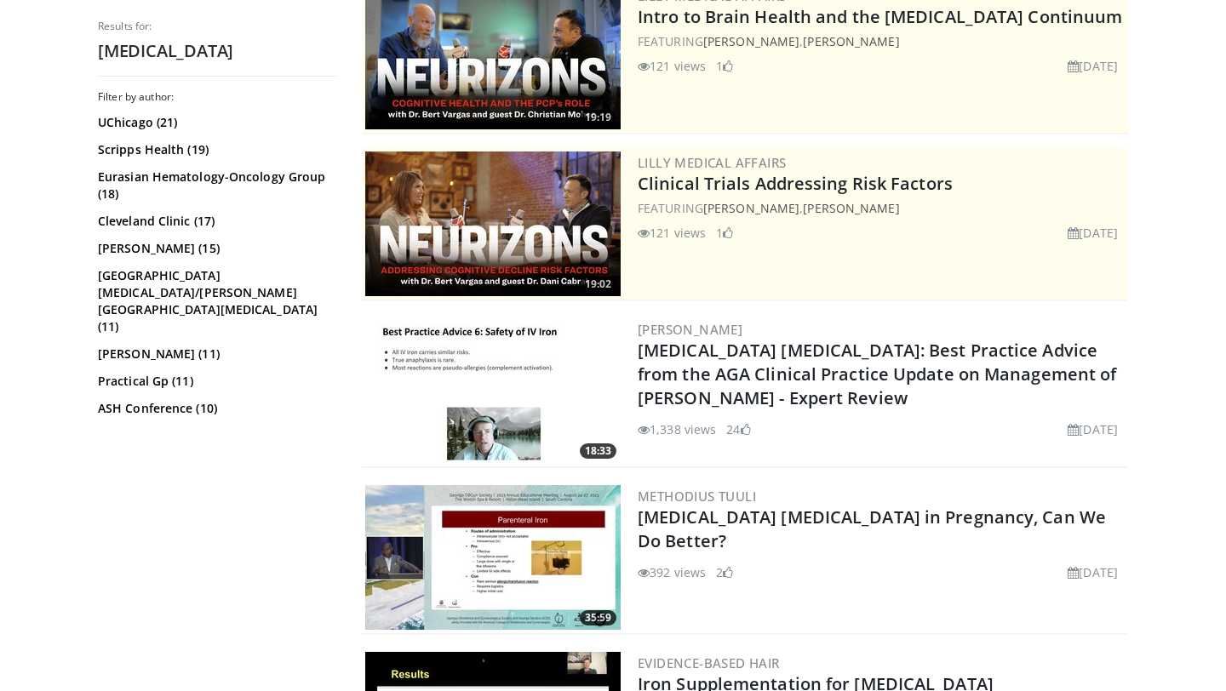
scroll to position [218, 0]
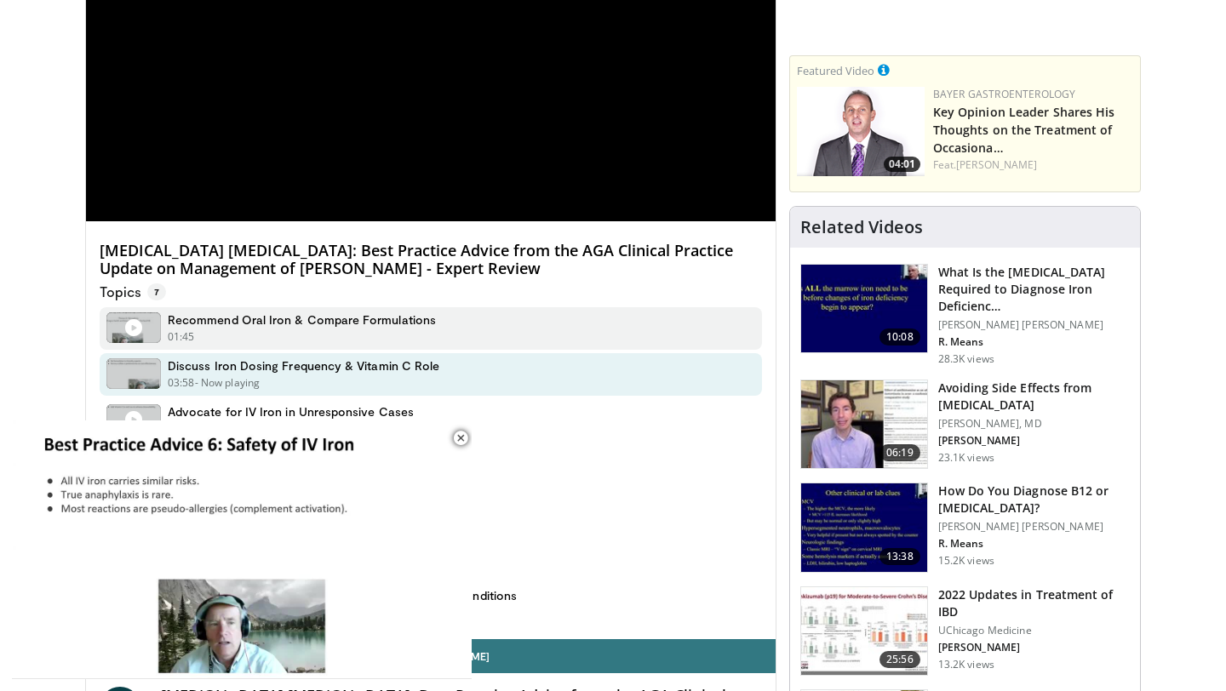
scroll to position [301, 0]
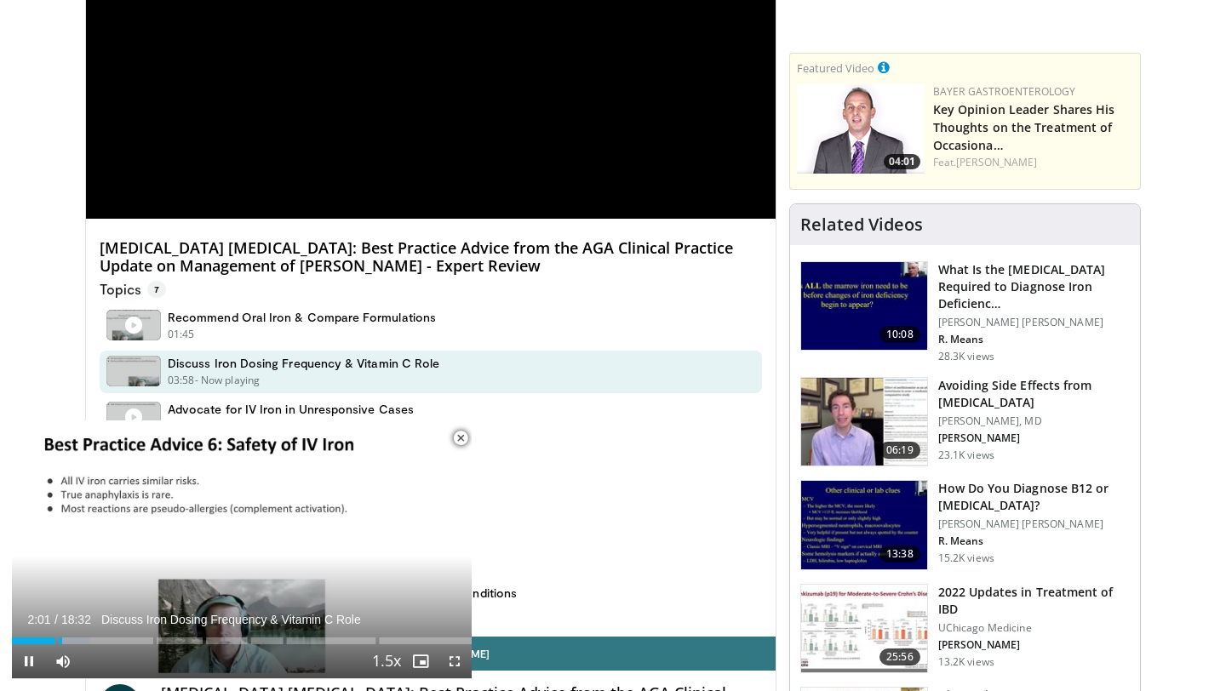
click at [462, 439] on span "Video Player" at bounding box center [461, 438] width 34 height 34
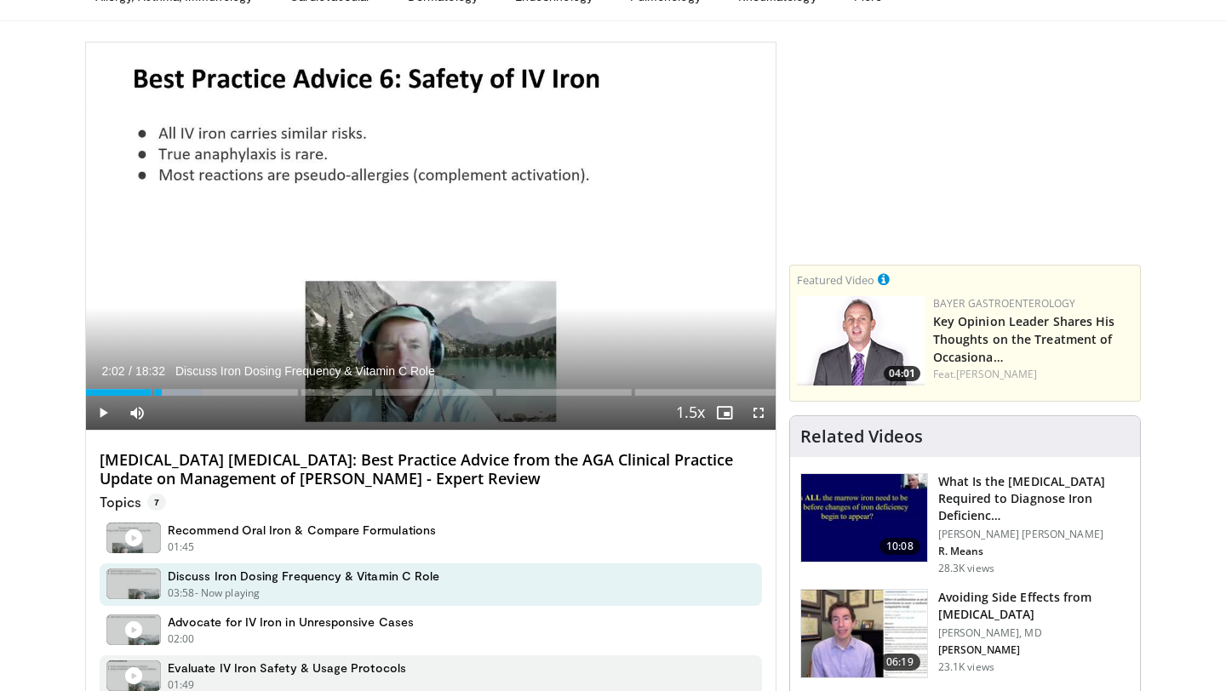
scroll to position [88, 0]
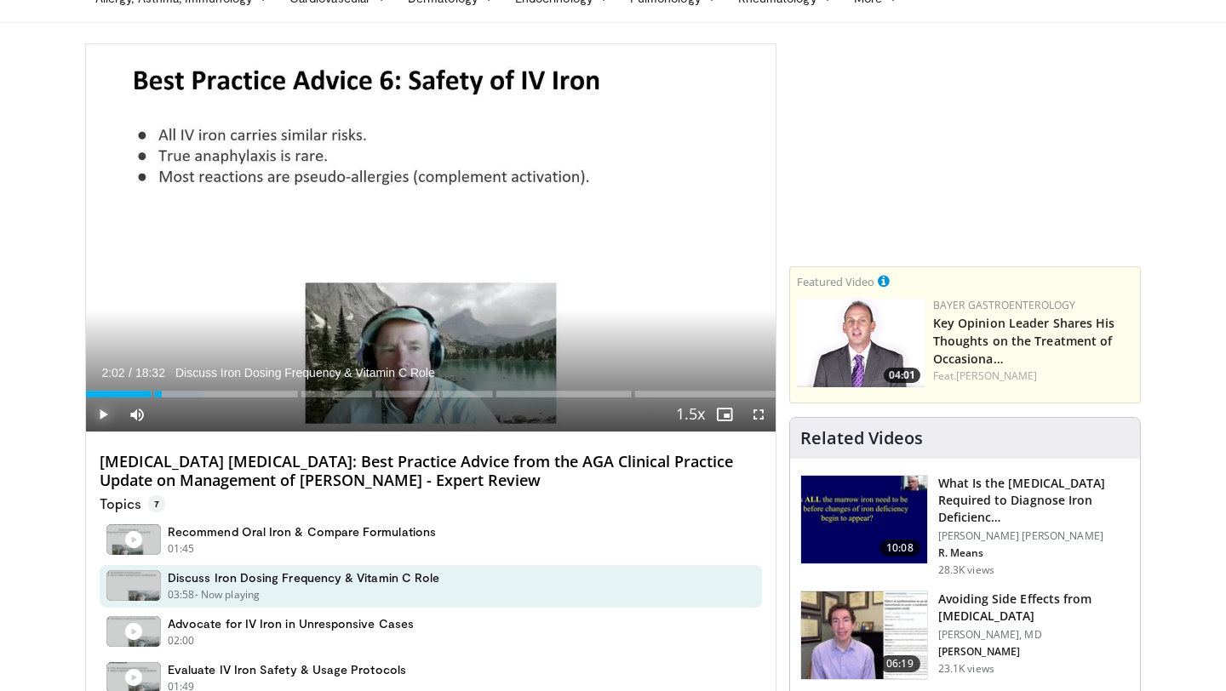
click at [108, 412] on span "Video Player" at bounding box center [103, 415] width 34 height 34
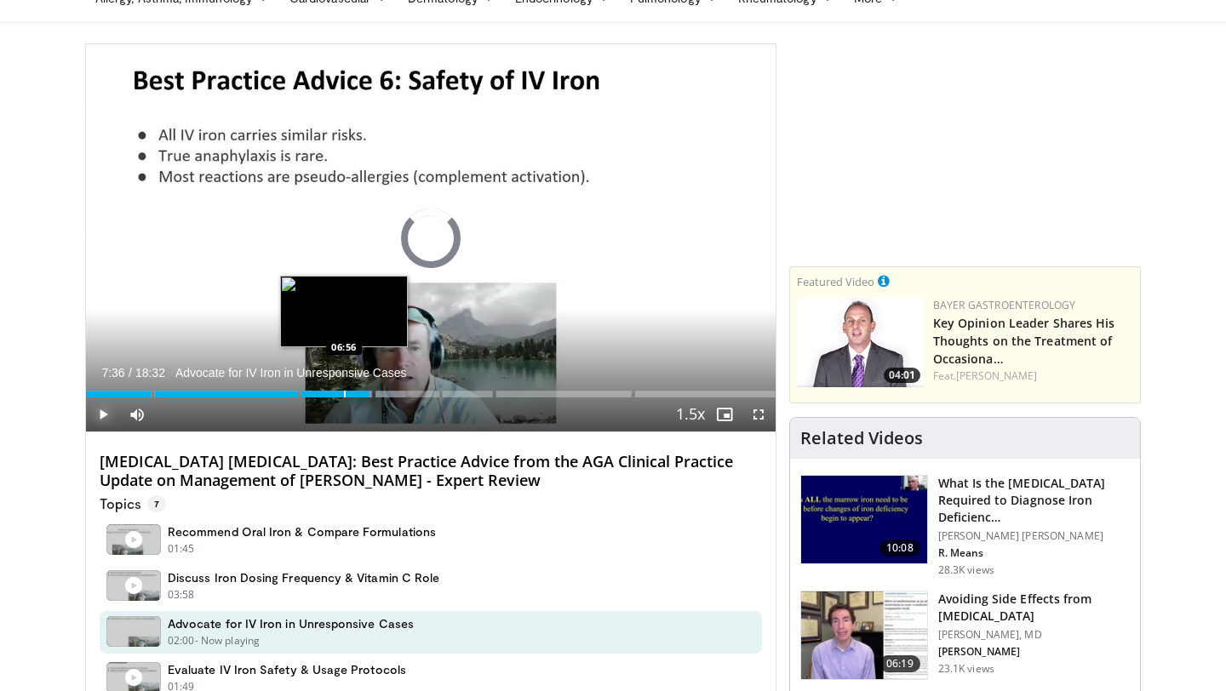
click at [344, 395] on div "Progress Bar" at bounding box center [345, 394] width 2 height 7
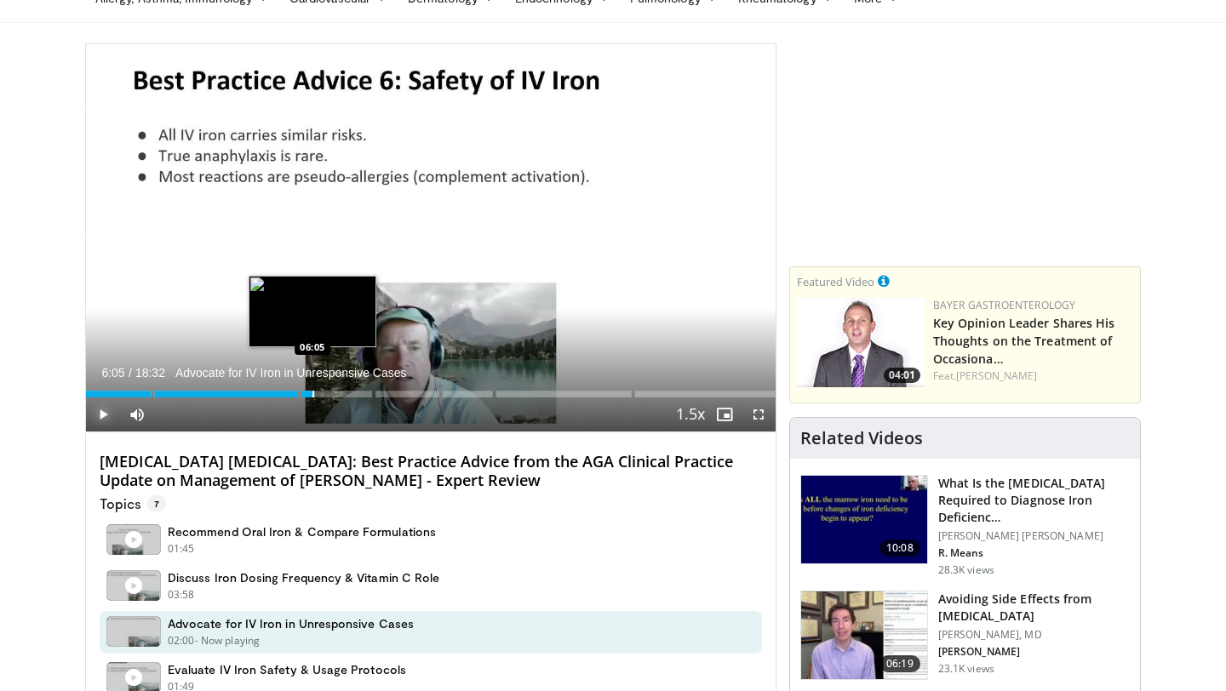
click at [312, 394] on div "Progress Bar" at bounding box center [313, 394] width 2 height 7
click at [285, 394] on div "Progress Bar" at bounding box center [286, 394] width 2 height 7
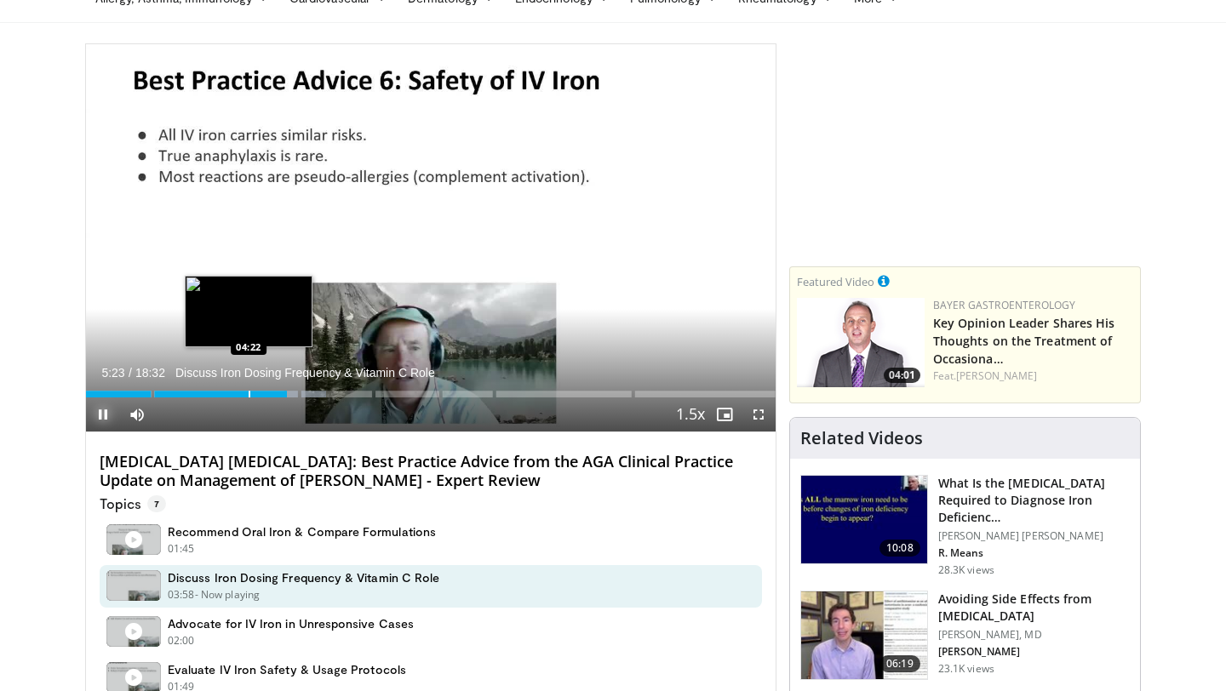
click at [249, 394] on div "Progress Bar" at bounding box center [250, 394] width 2 height 7
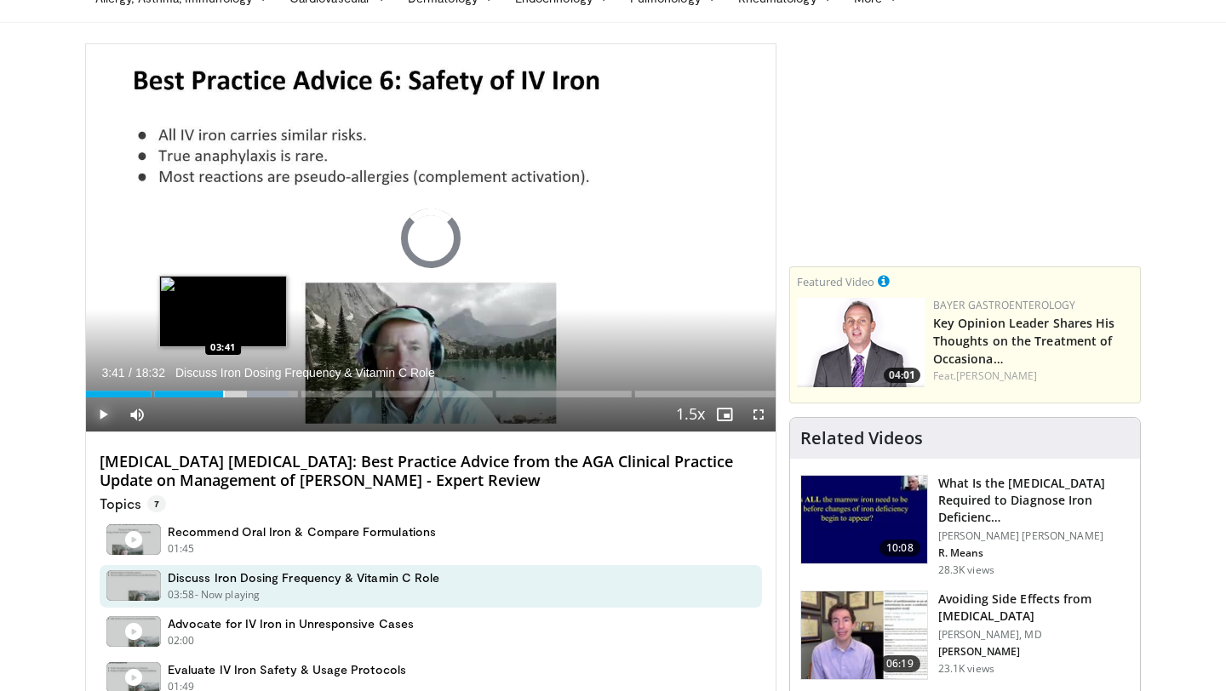
click at [223, 393] on div "Progress Bar" at bounding box center [224, 394] width 2 height 7
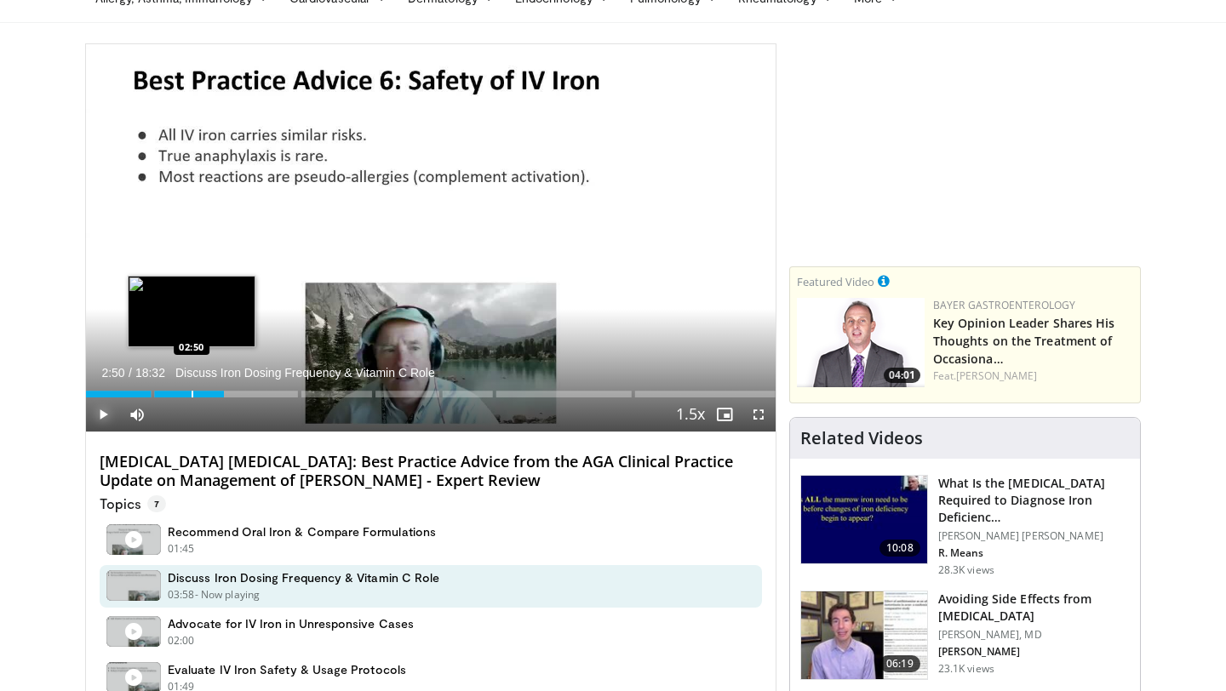
click at [192, 394] on div "Progress Bar" at bounding box center [193, 394] width 2 height 7
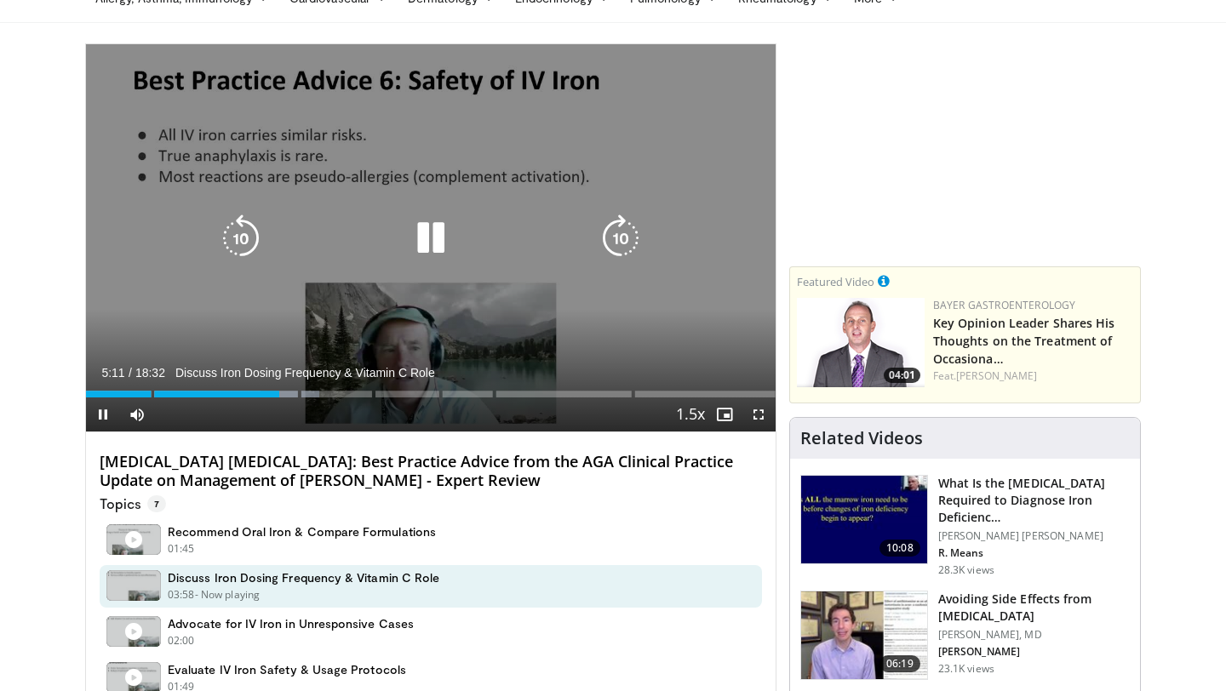
click at [430, 238] on icon "Video Player" at bounding box center [431, 239] width 48 height 48
